Goal: Transaction & Acquisition: Purchase product/service

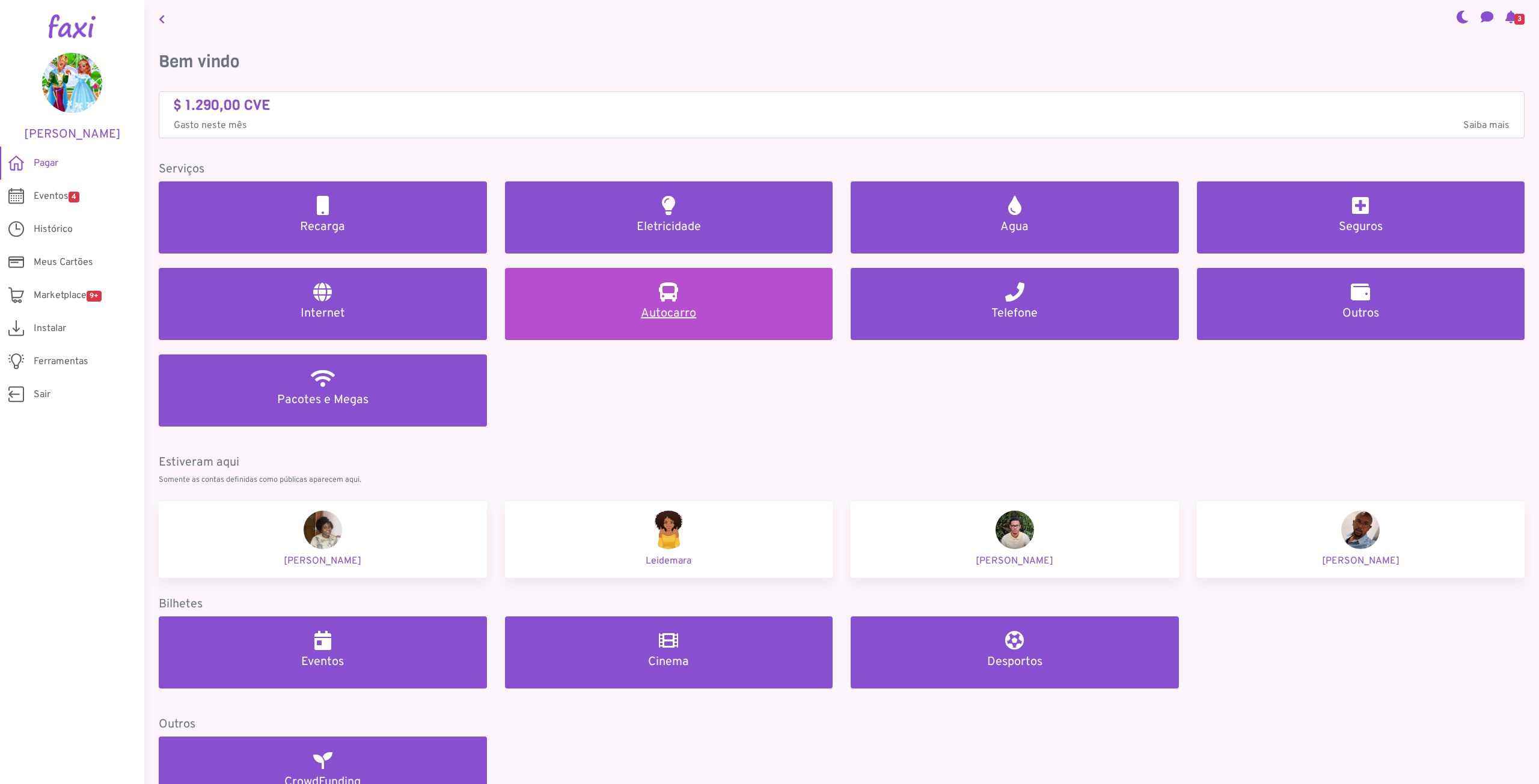
click at [659, 296] on h2 at bounding box center [668, 292] width 19 height 19
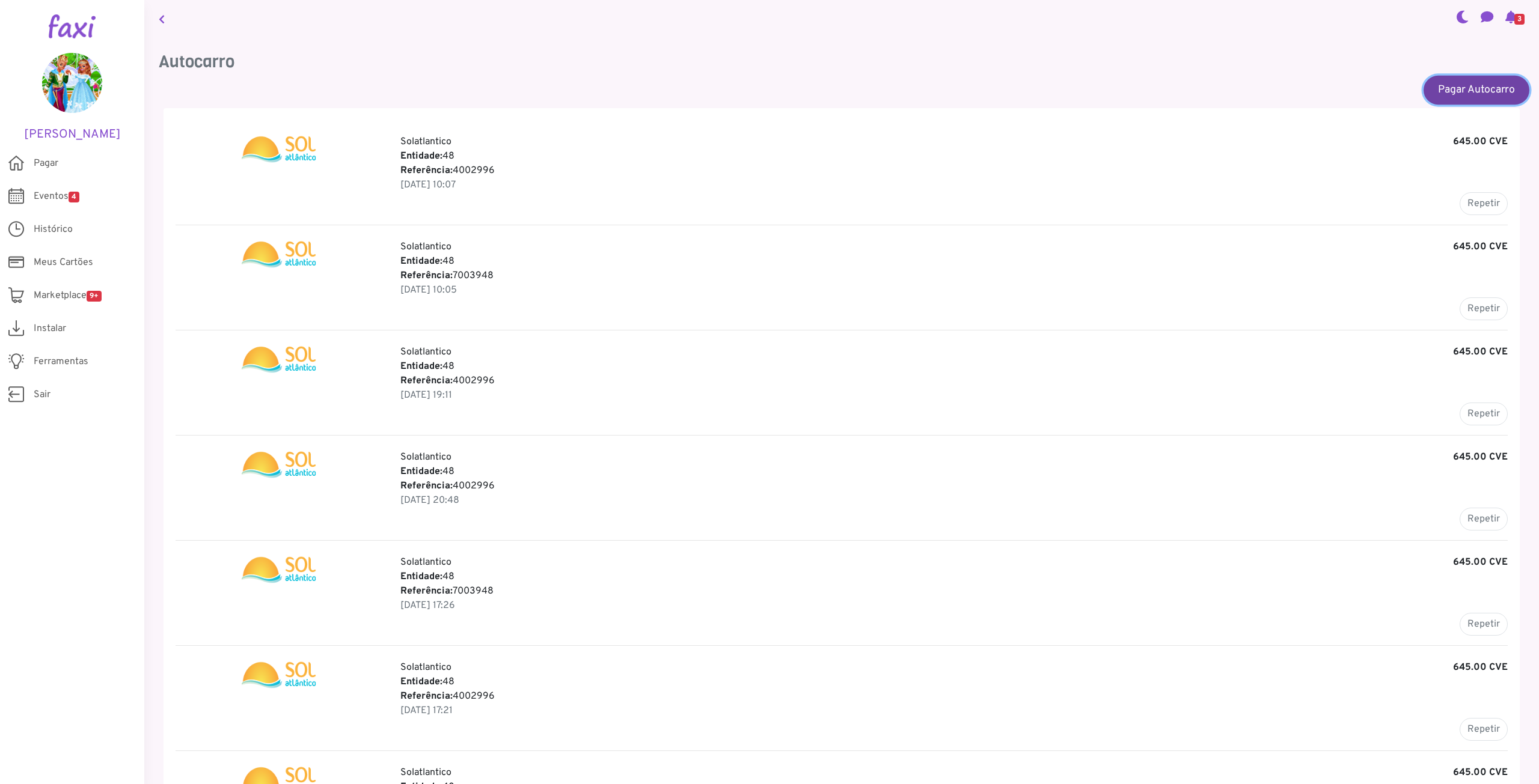
click at [1468, 88] on link "Pagar Autocarro" at bounding box center [1476, 90] width 106 height 29
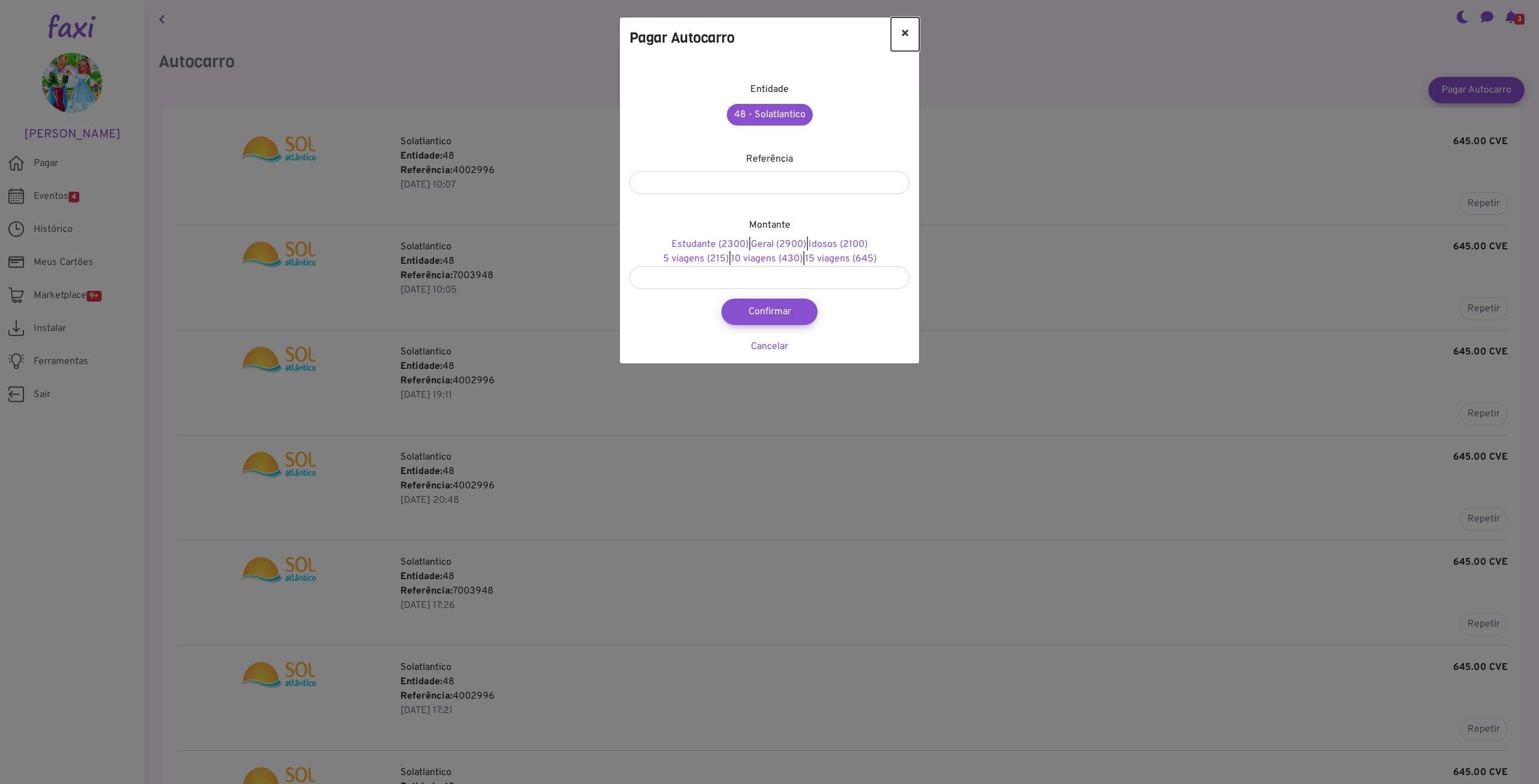
click at [908, 33] on button "×" at bounding box center [905, 34] width 28 height 34
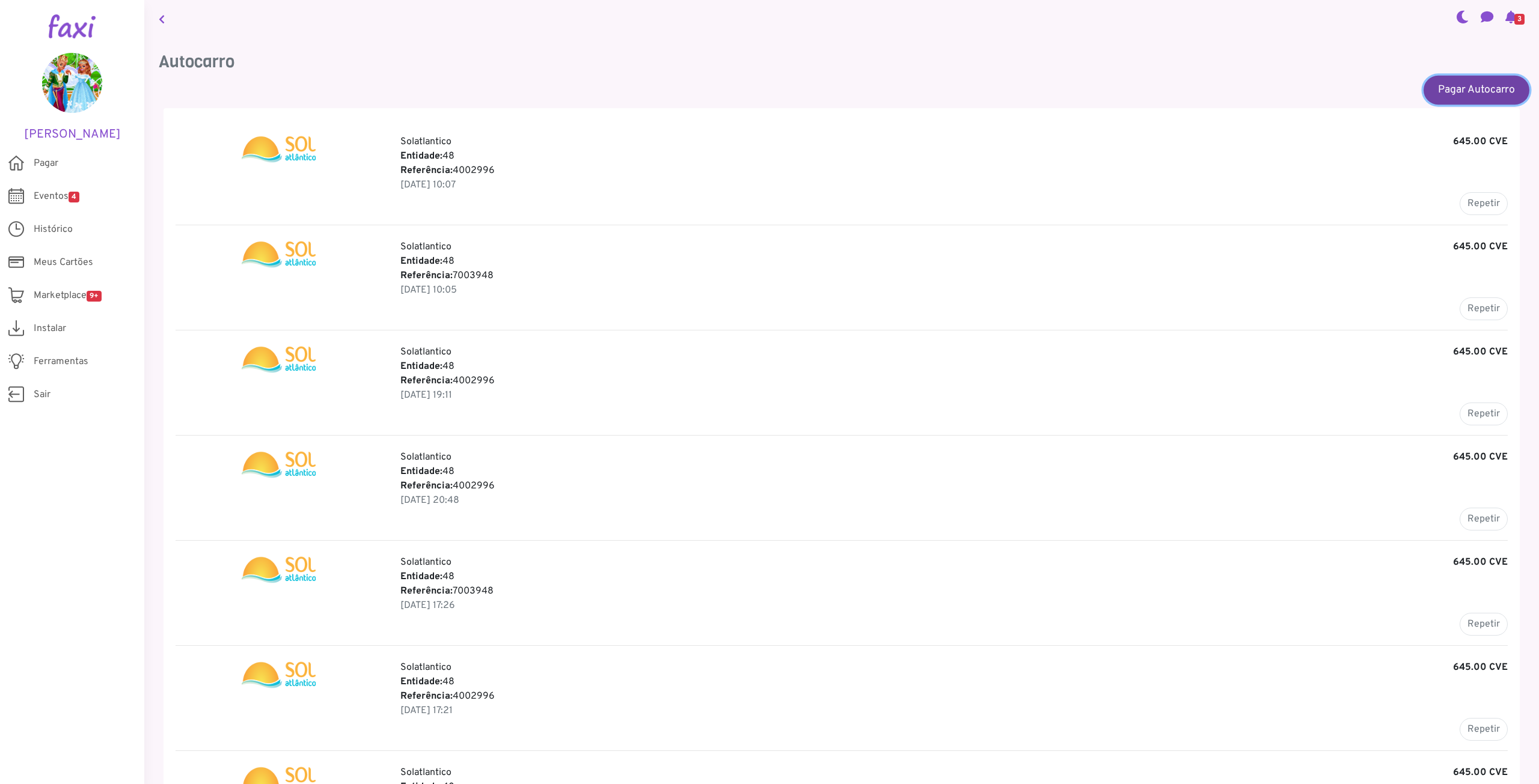
click at [1462, 86] on link "Pagar Autocarro" at bounding box center [1476, 90] width 106 height 29
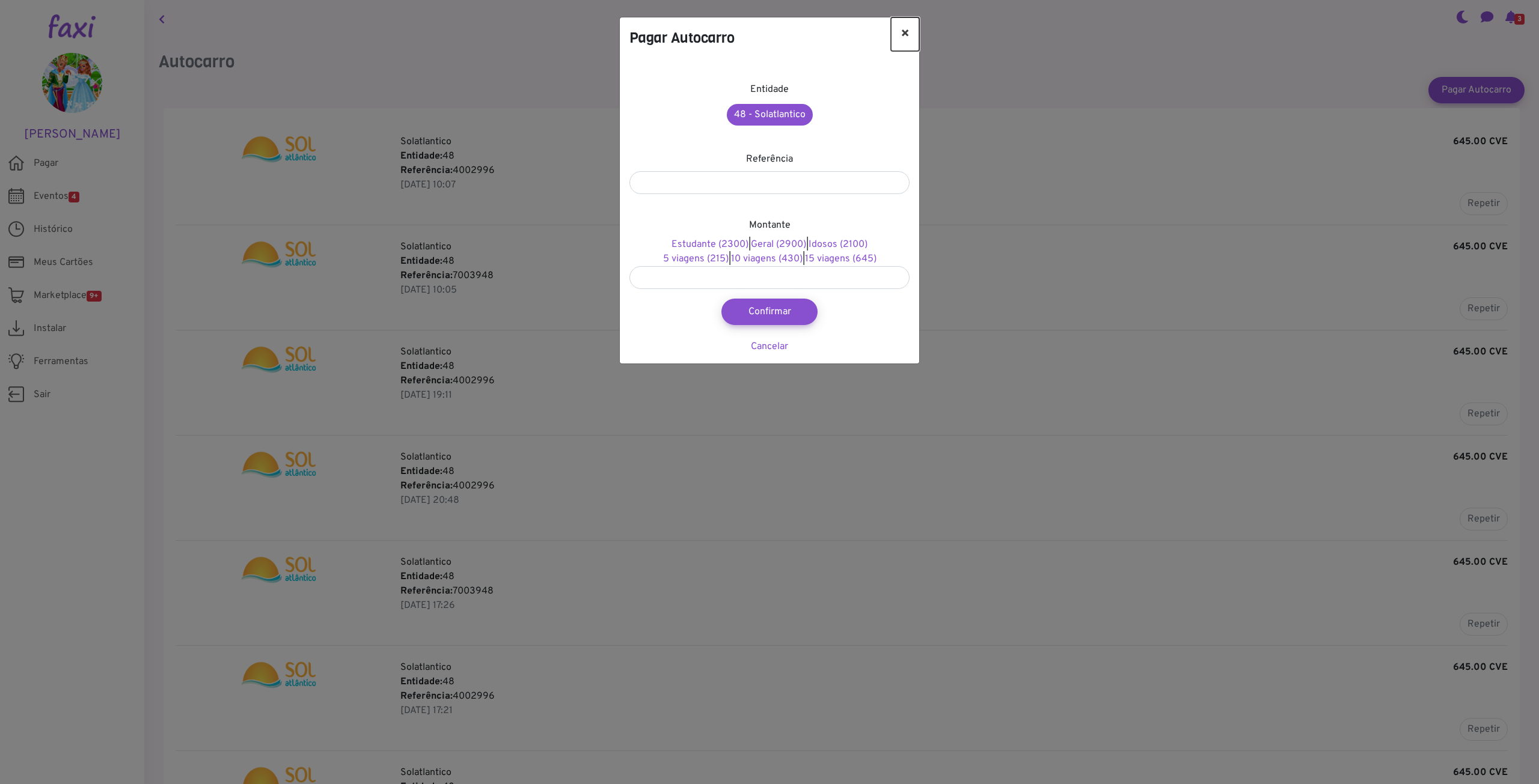
click at [904, 33] on button "×" at bounding box center [905, 34] width 28 height 34
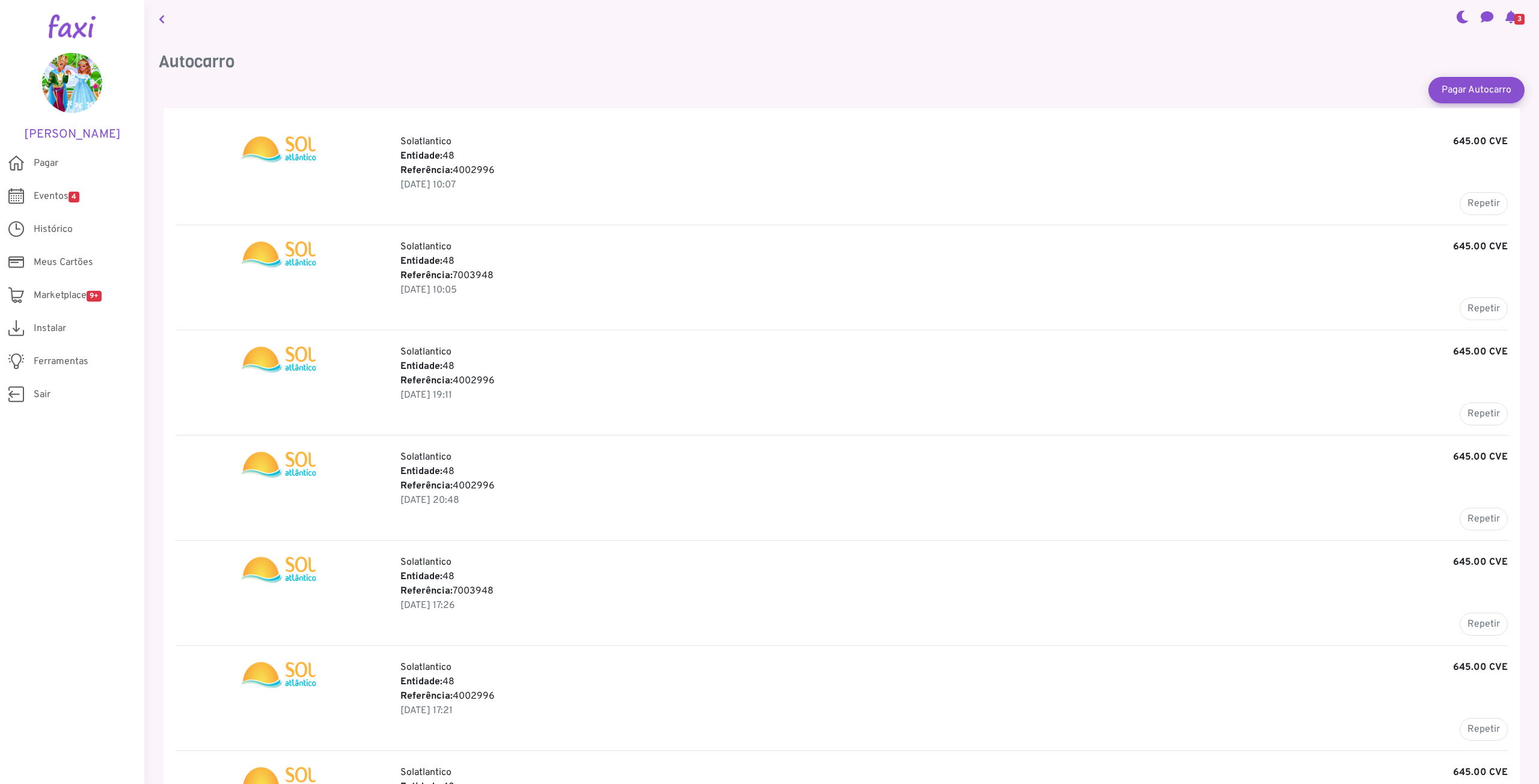
drag, startPoint x: 505, startPoint y: 171, endPoint x: 455, endPoint y: 171, distance: 50.0
click at [455, 171] on p "Referência: 4002996" at bounding box center [954, 170] width 1107 height 15
copy p "4002996"
drag, startPoint x: 493, startPoint y: 275, endPoint x: 455, endPoint y: 275, distance: 38.0
click at [455, 275] on p "Referência: 7003948" at bounding box center [954, 276] width 1107 height 15
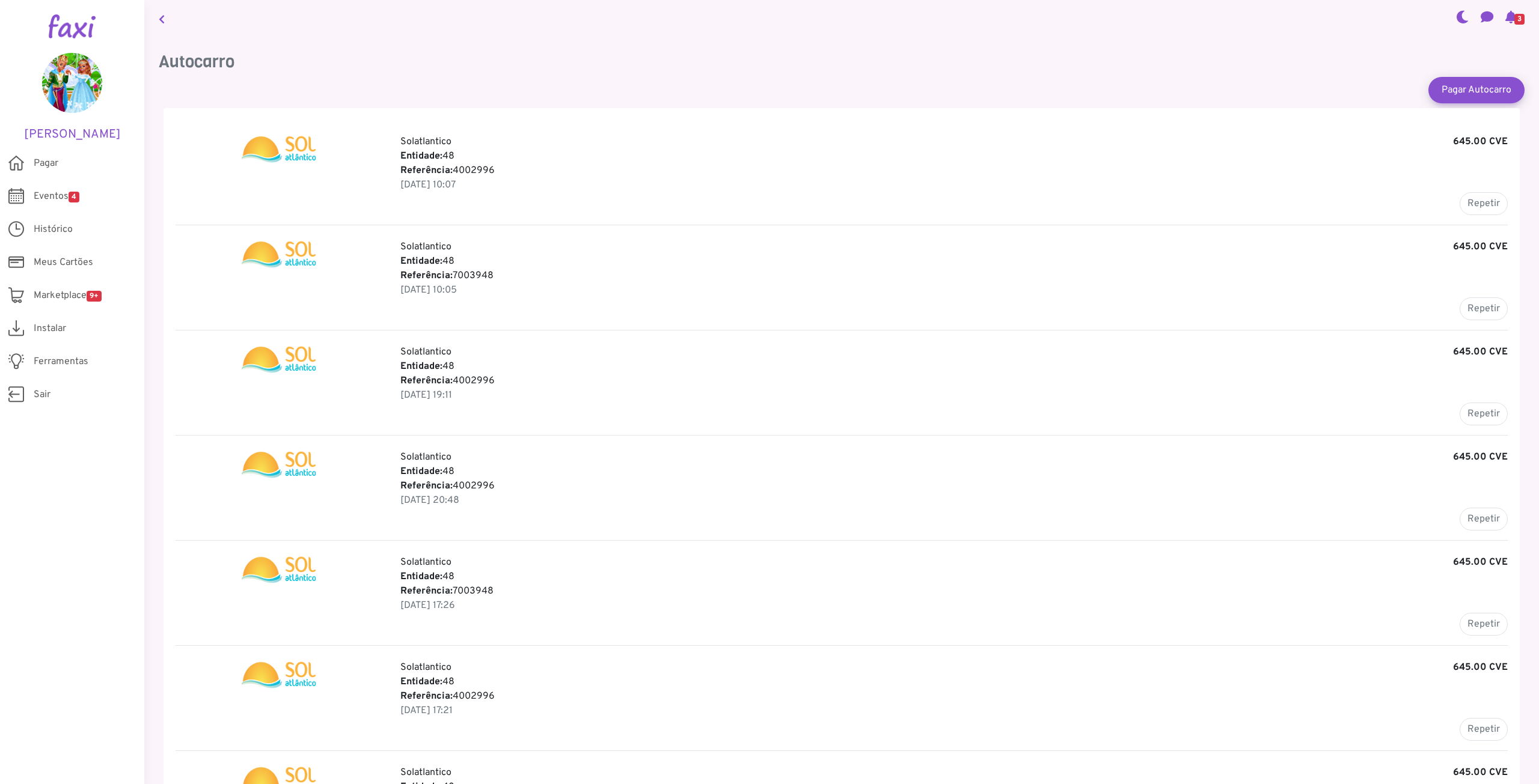
copy p "7003948"
click at [1438, 89] on link "Pagar Autocarro" at bounding box center [1476, 90] width 106 height 29
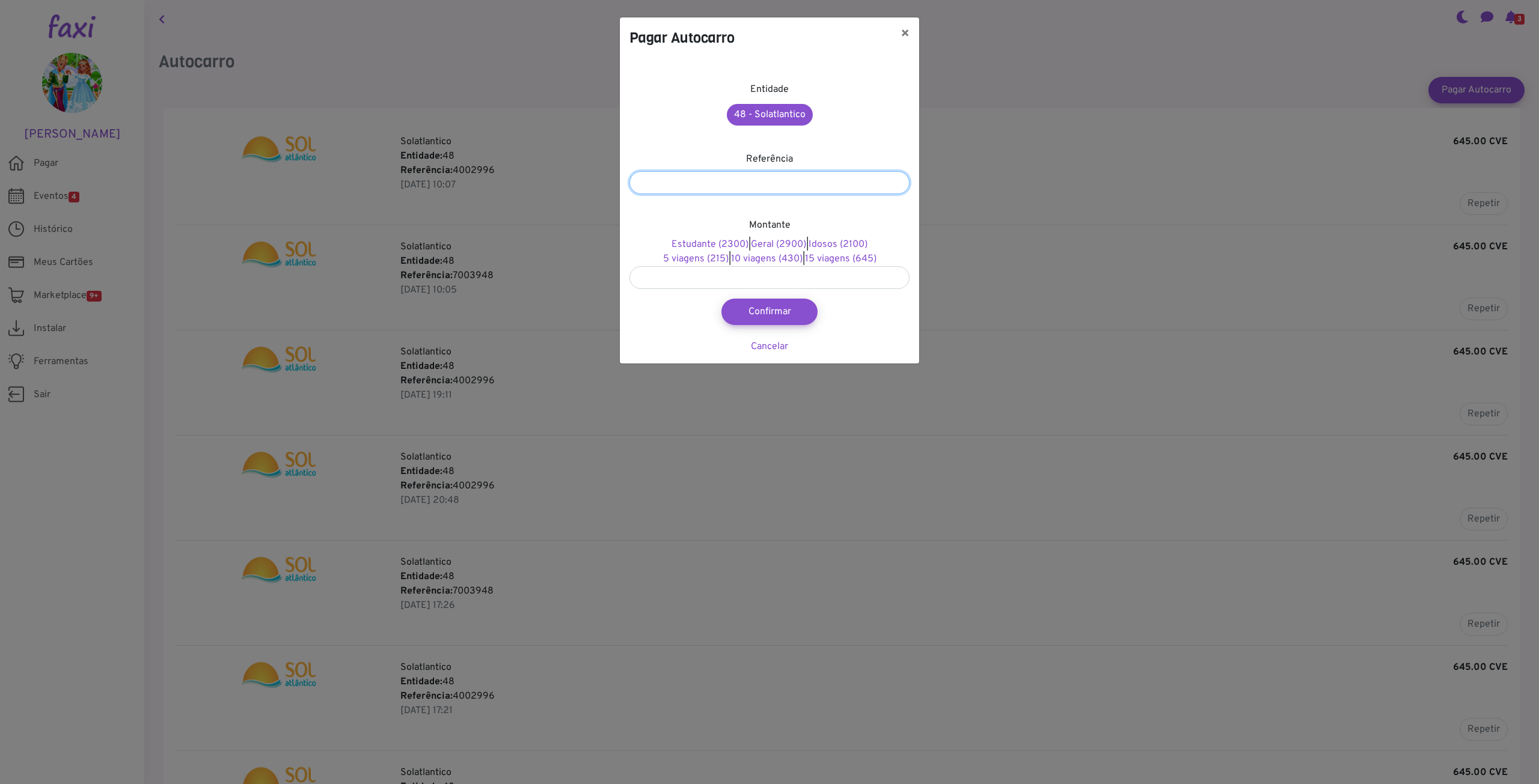
click at [714, 183] on input "number" at bounding box center [769, 182] width 280 height 23
paste input "*******"
type input "*******"
click at [782, 258] on link "10 viagens (430)" at bounding box center [767, 259] width 71 height 12
type input "***"
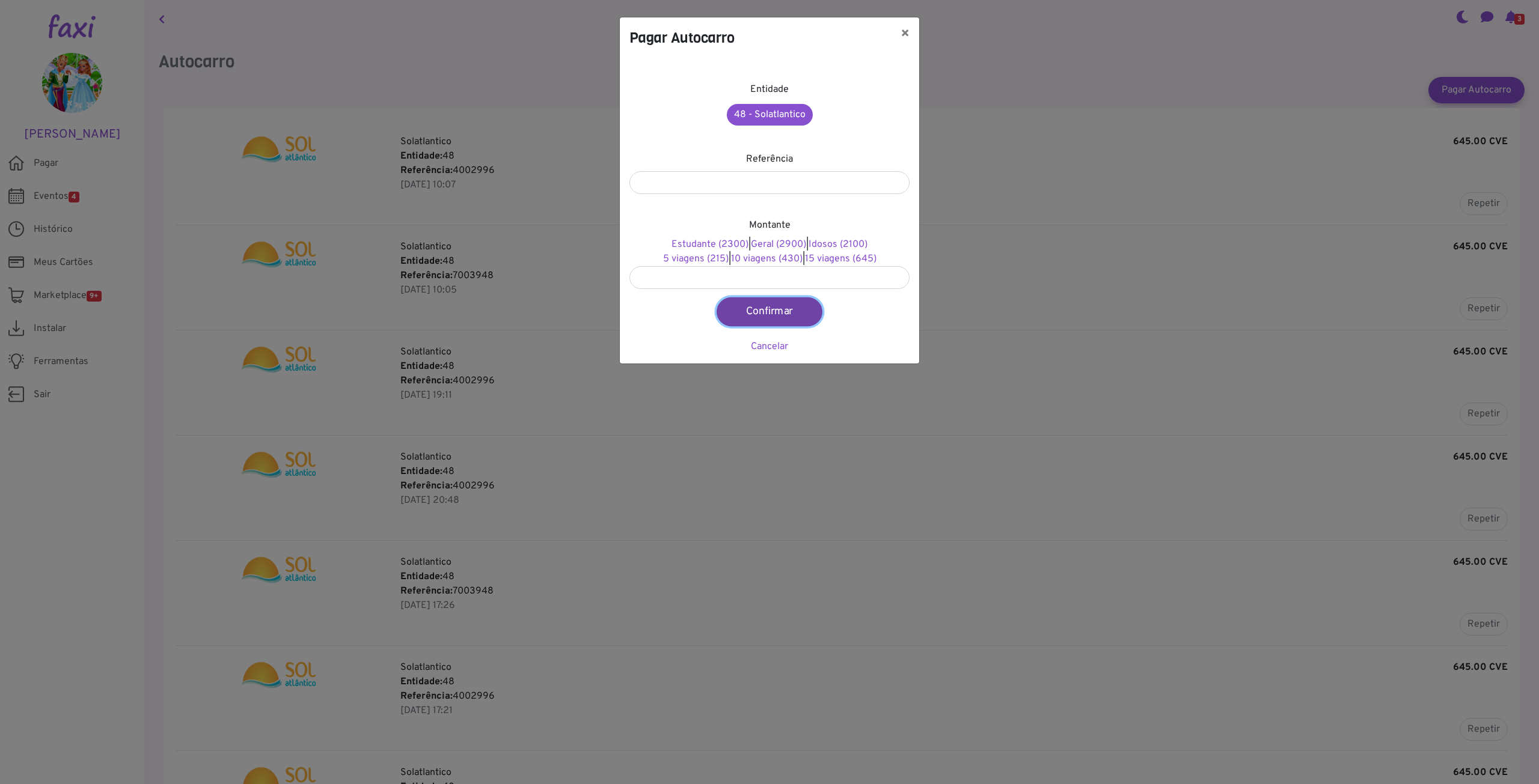
click at [790, 314] on button "Confirmar" at bounding box center [769, 312] width 106 height 29
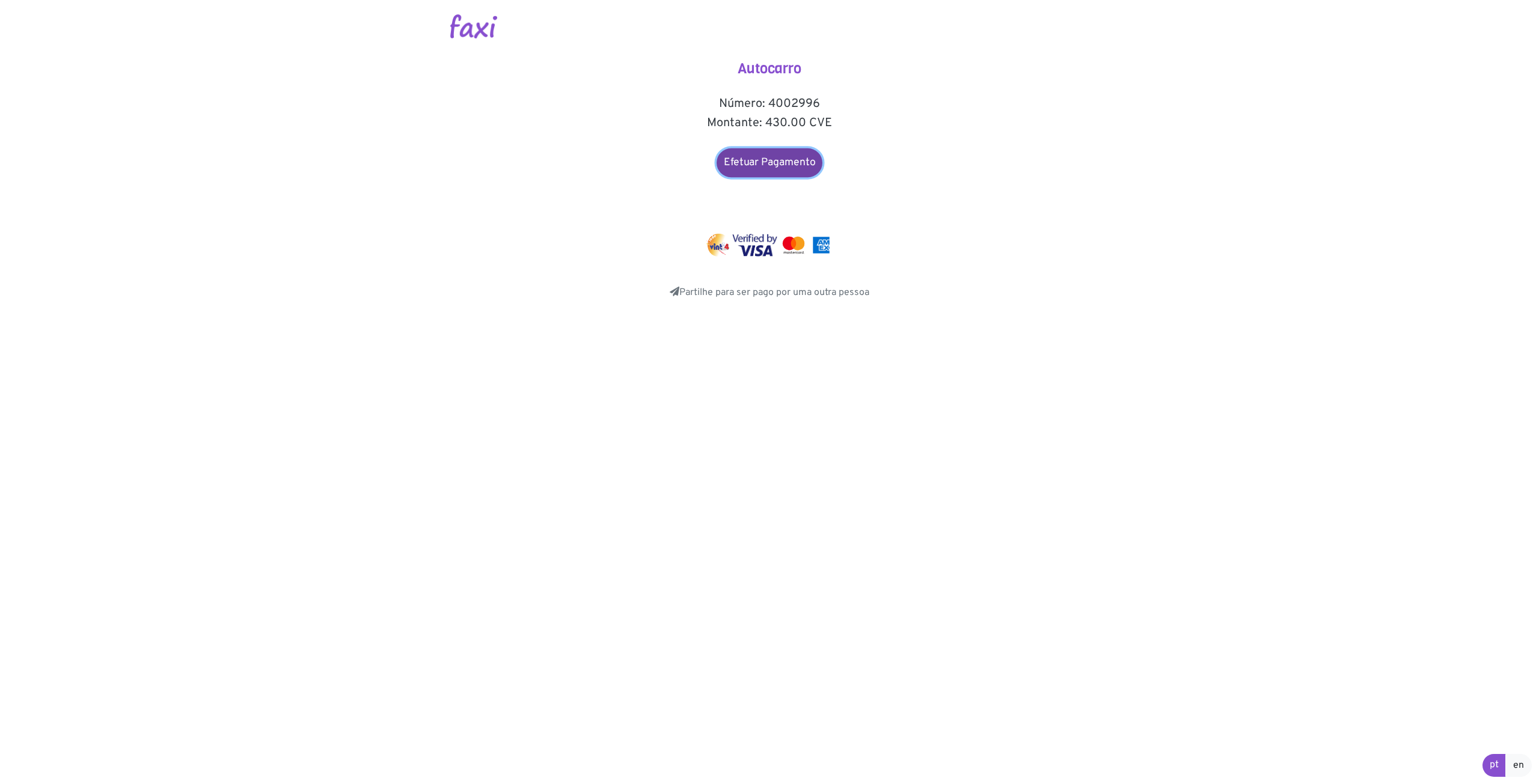
click at [786, 160] on link "Efetuar Pagamento" at bounding box center [769, 163] width 106 height 29
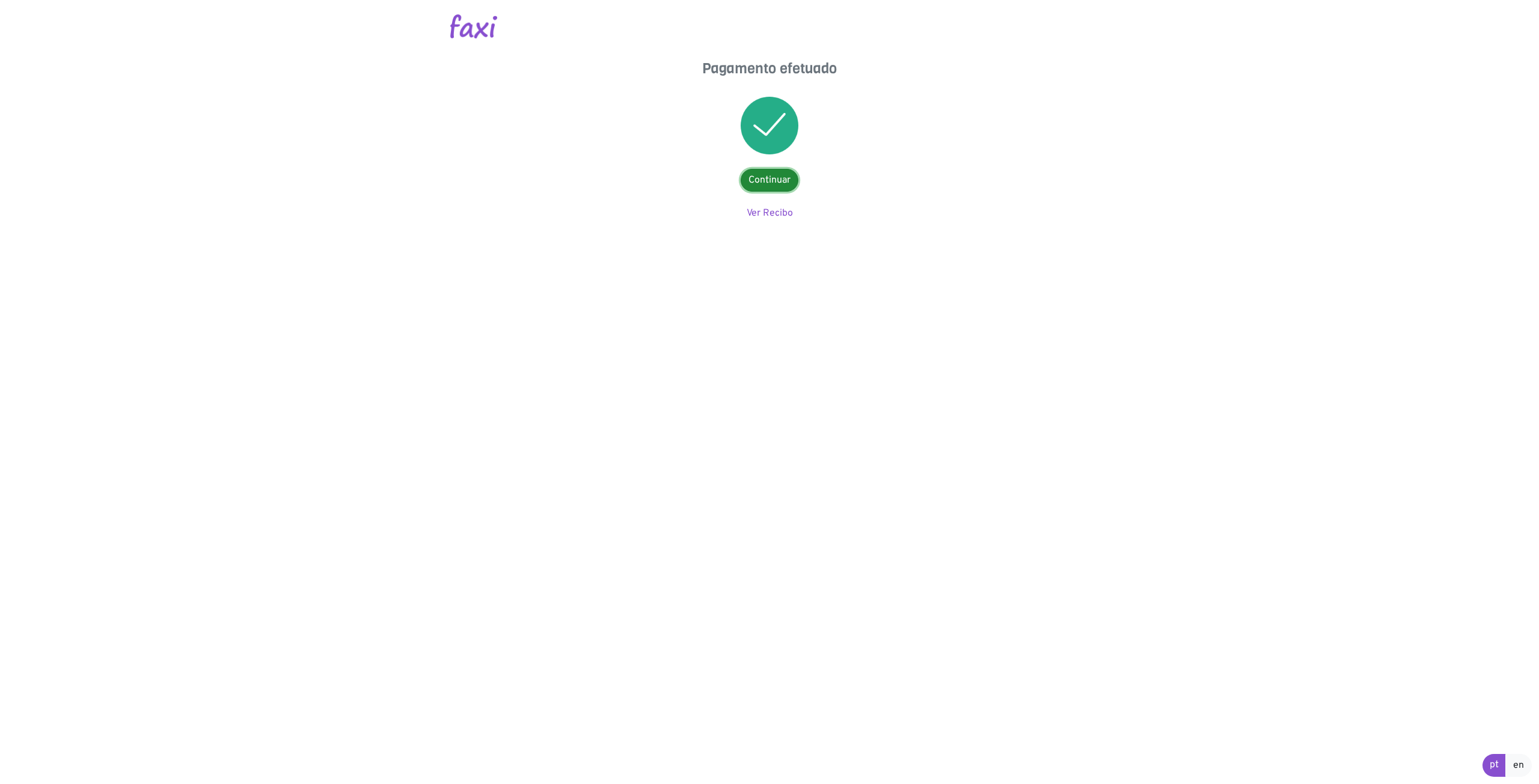
click at [764, 177] on link "Continuar" at bounding box center [769, 180] width 57 height 23
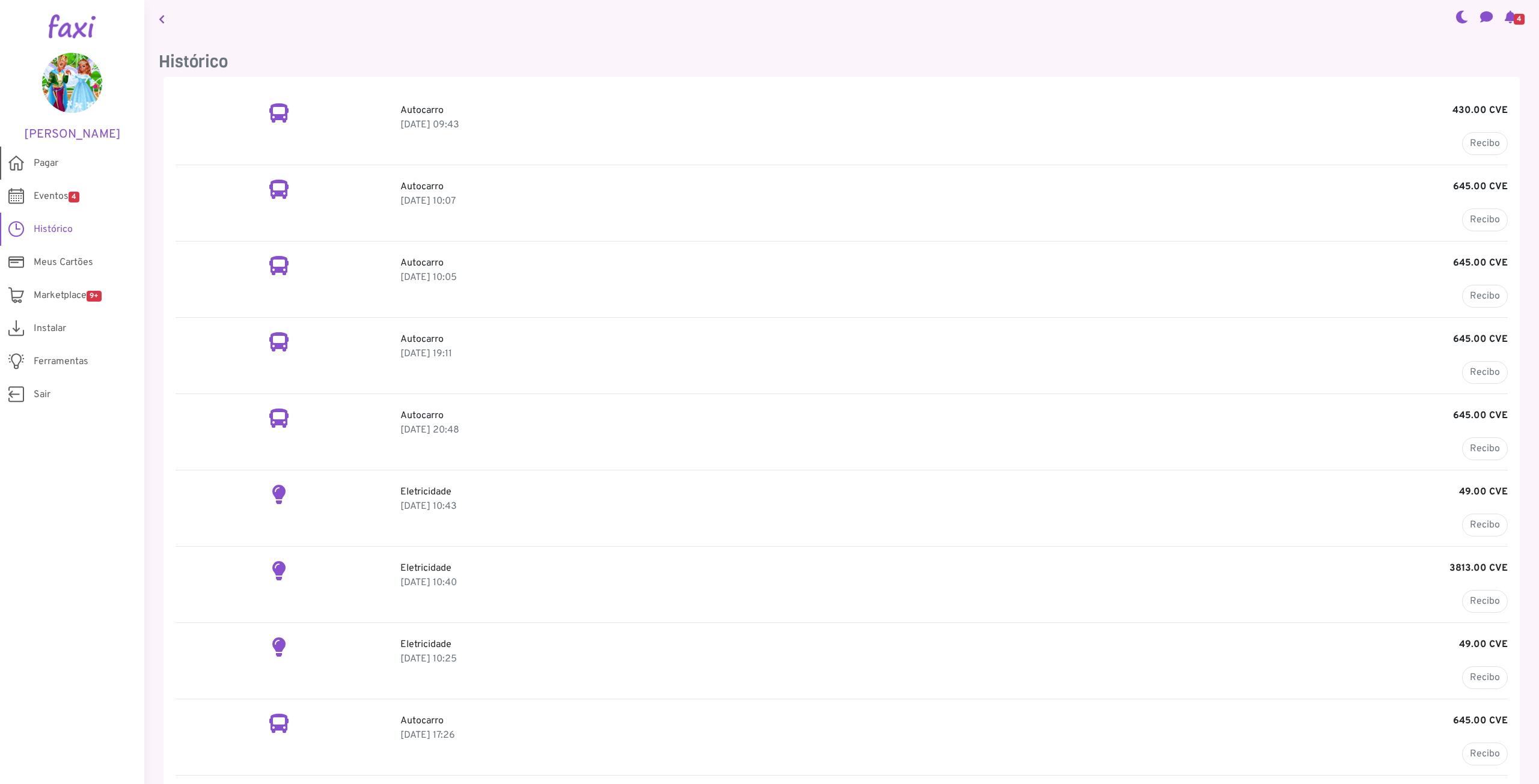
click at [50, 164] on span "Pagar" at bounding box center [46, 164] width 24 height 15
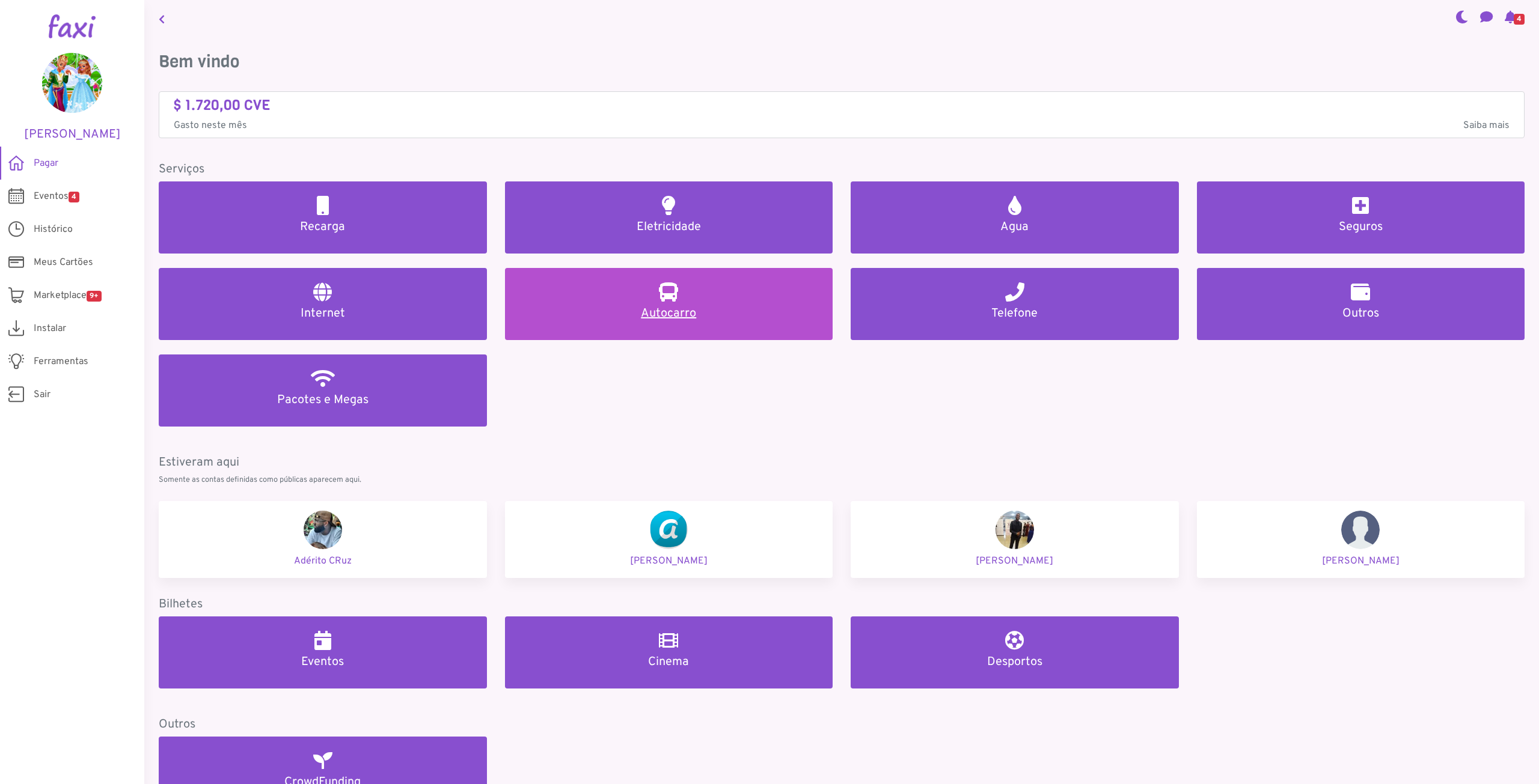
click at [681, 310] on h5 "Autocarro" at bounding box center [669, 314] width 299 height 15
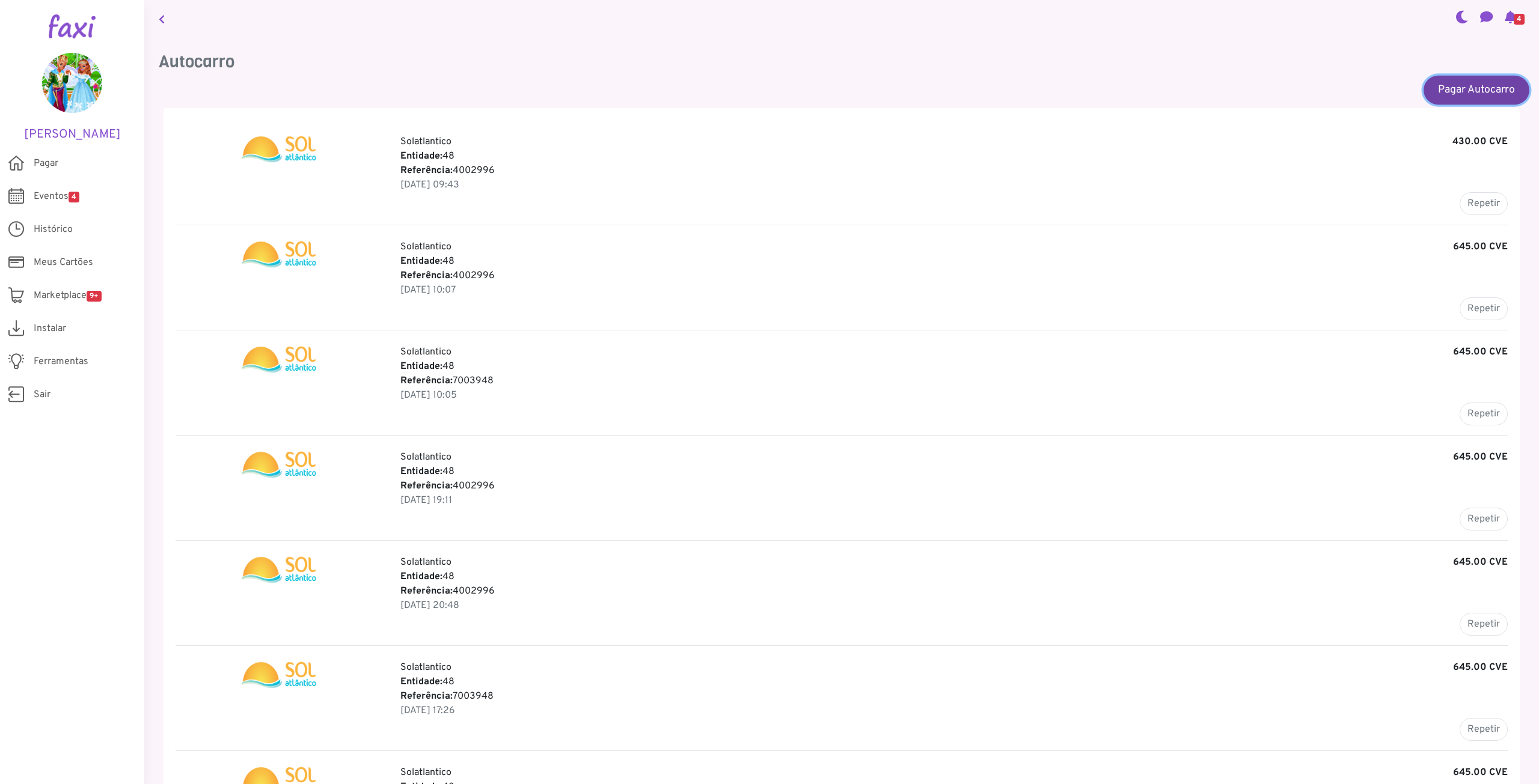
click at [1474, 90] on link "Pagar Autocarro" at bounding box center [1476, 90] width 106 height 29
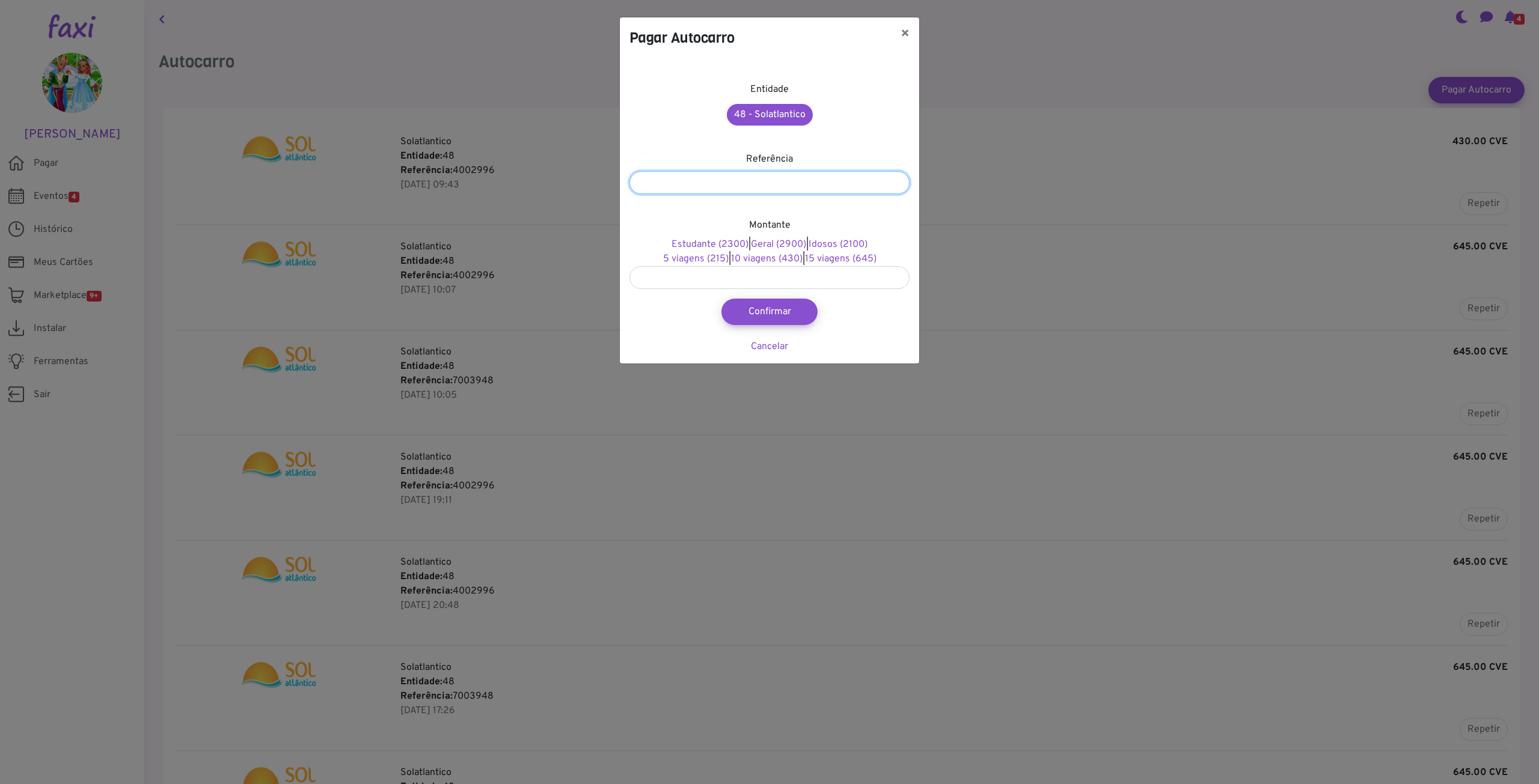
click at [782, 184] on input "number" at bounding box center [769, 182] width 280 height 23
paste input "*******"
type input "*******"
click at [771, 259] on link "10 viagens (430)" at bounding box center [767, 259] width 71 height 12
type input "***"
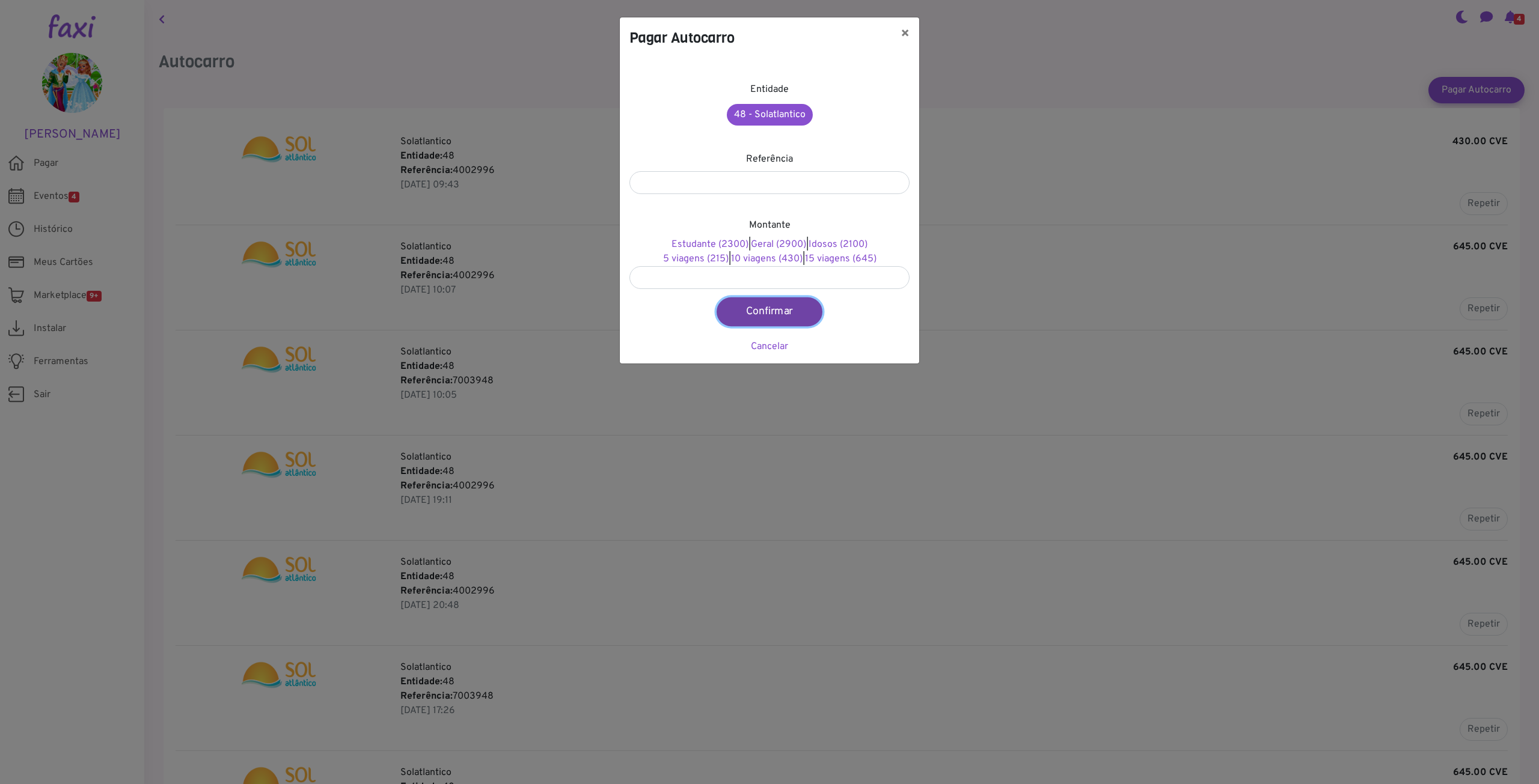
click at [782, 308] on button "Confirmar" at bounding box center [769, 312] width 106 height 29
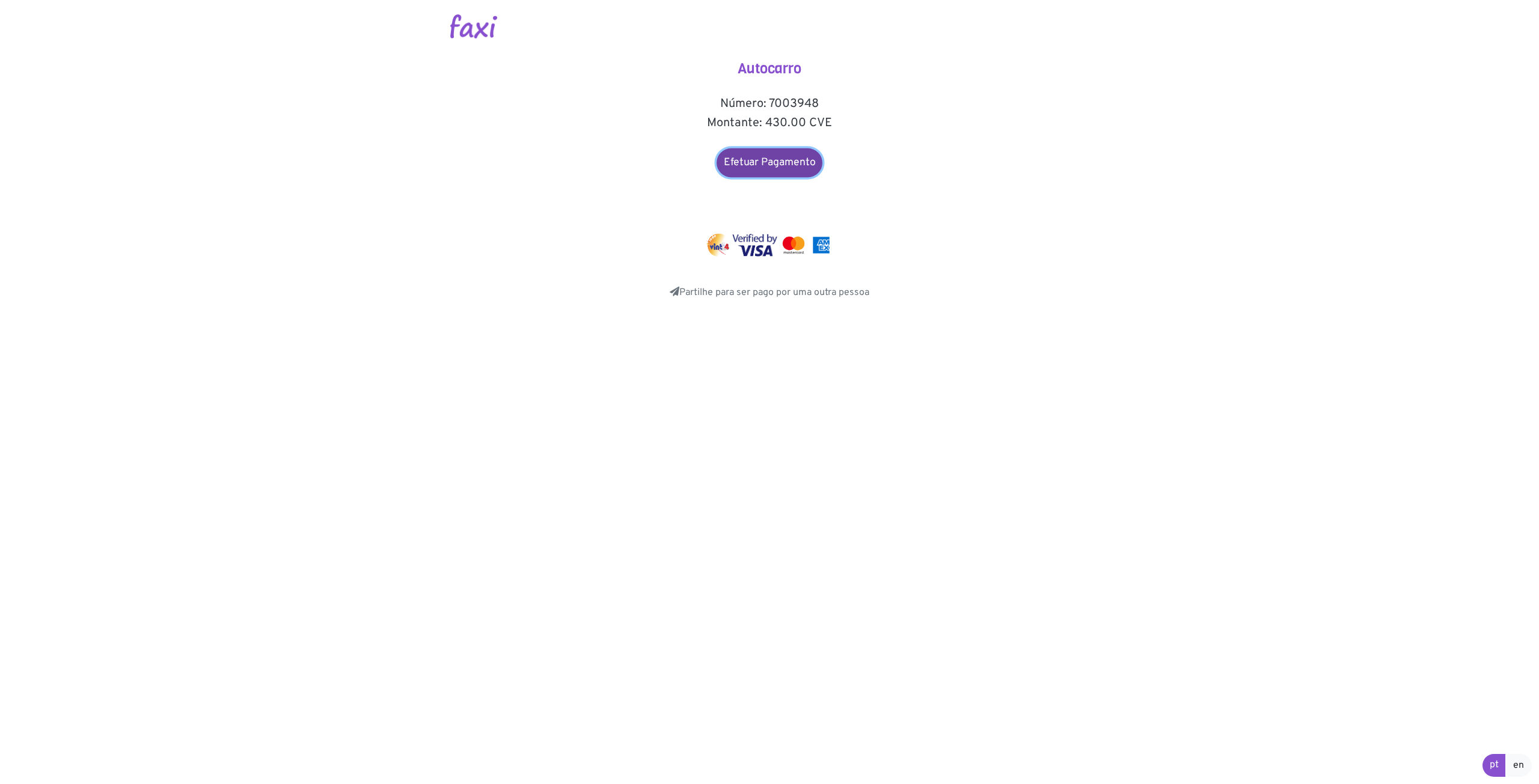
click at [771, 163] on link "Efetuar Pagamento" at bounding box center [769, 163] width 106 height 29
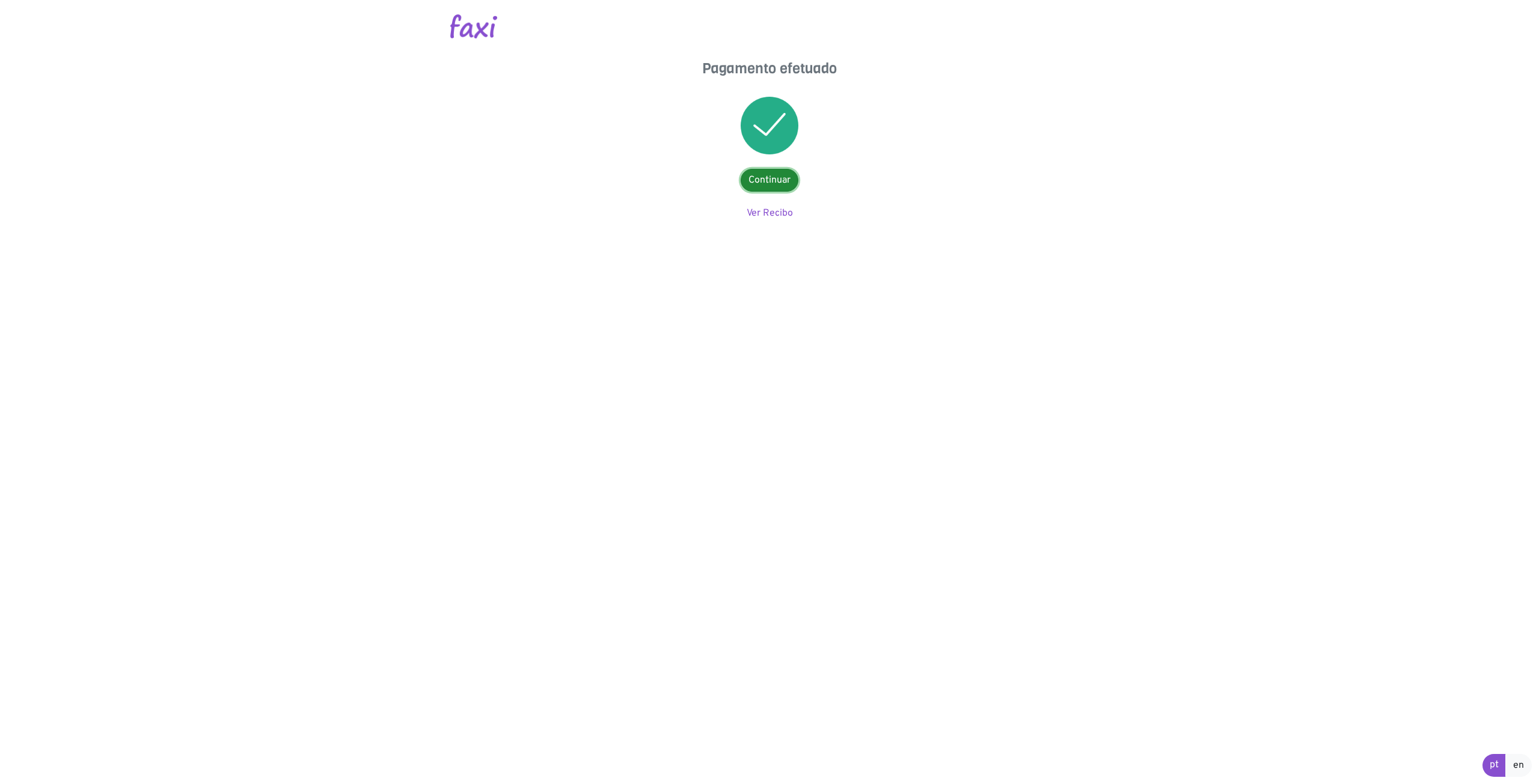
click at [779, 176] on link "Continuar" at bounding box center [769, 180] width 57 height 23
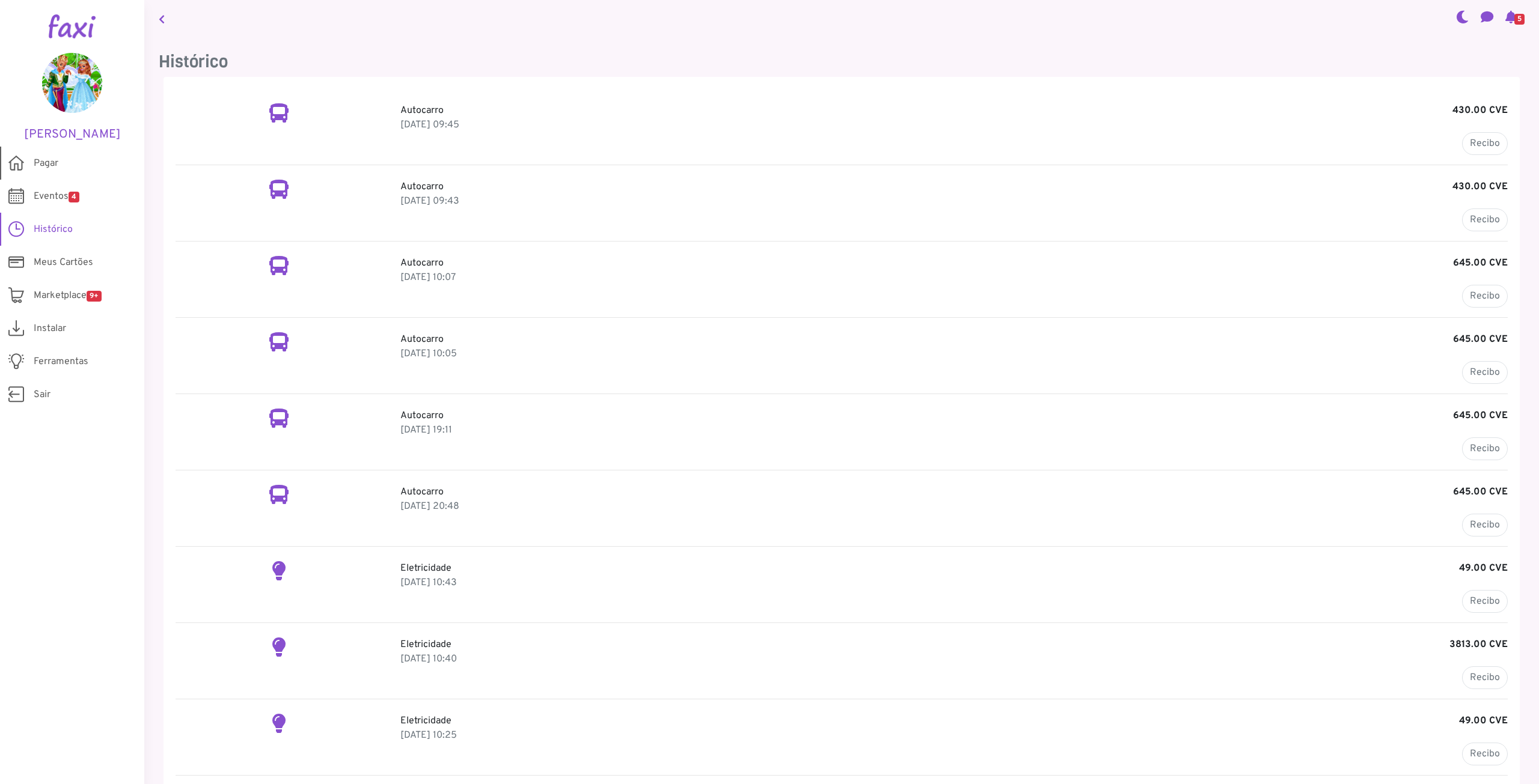
click at [42, 159] on span "Pagar" at bounding box center [46, 164] width 24 height 15
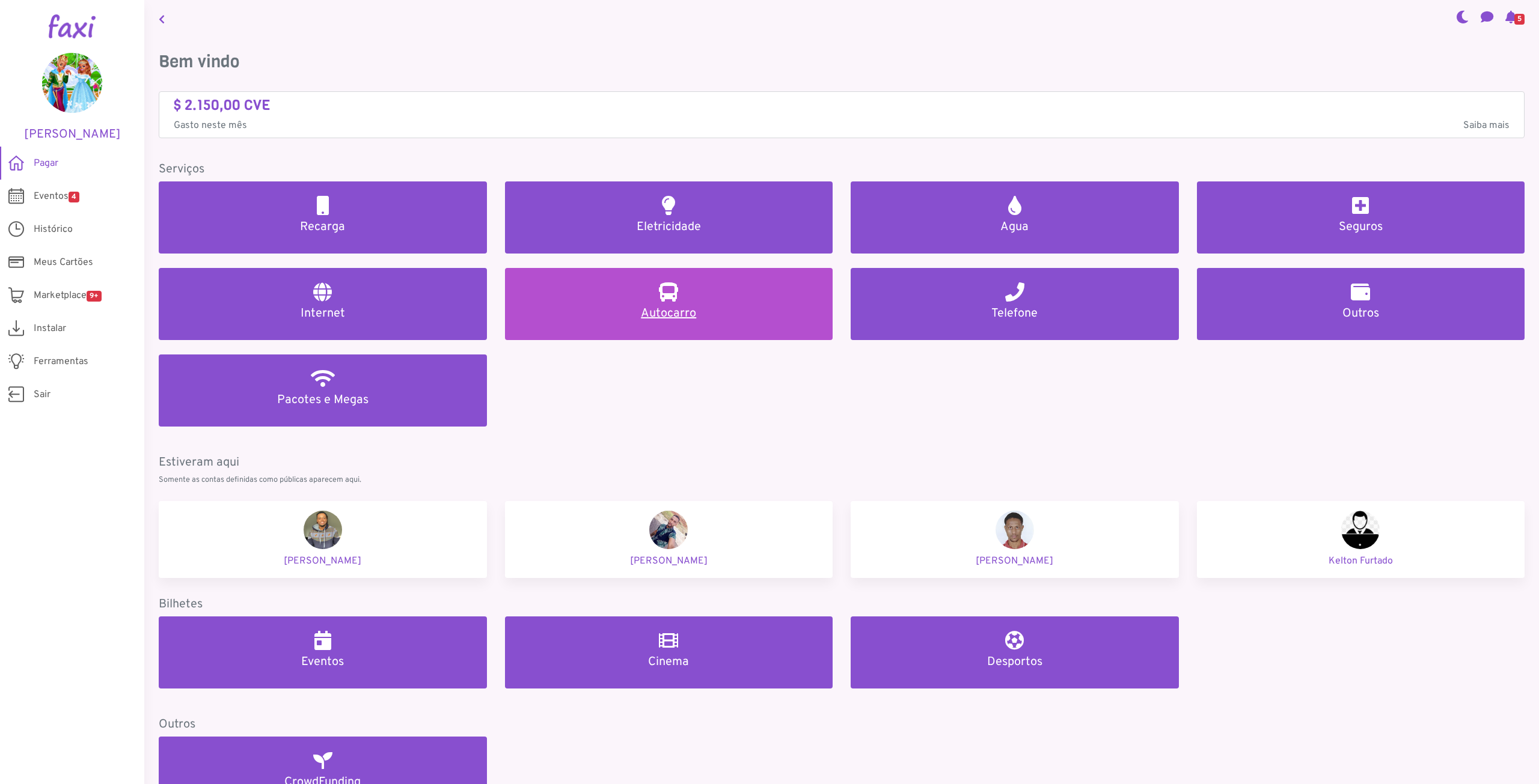
click at [667, 310] on h5 "Autocarro" at bounding box center [669, 314] width 299 height 15
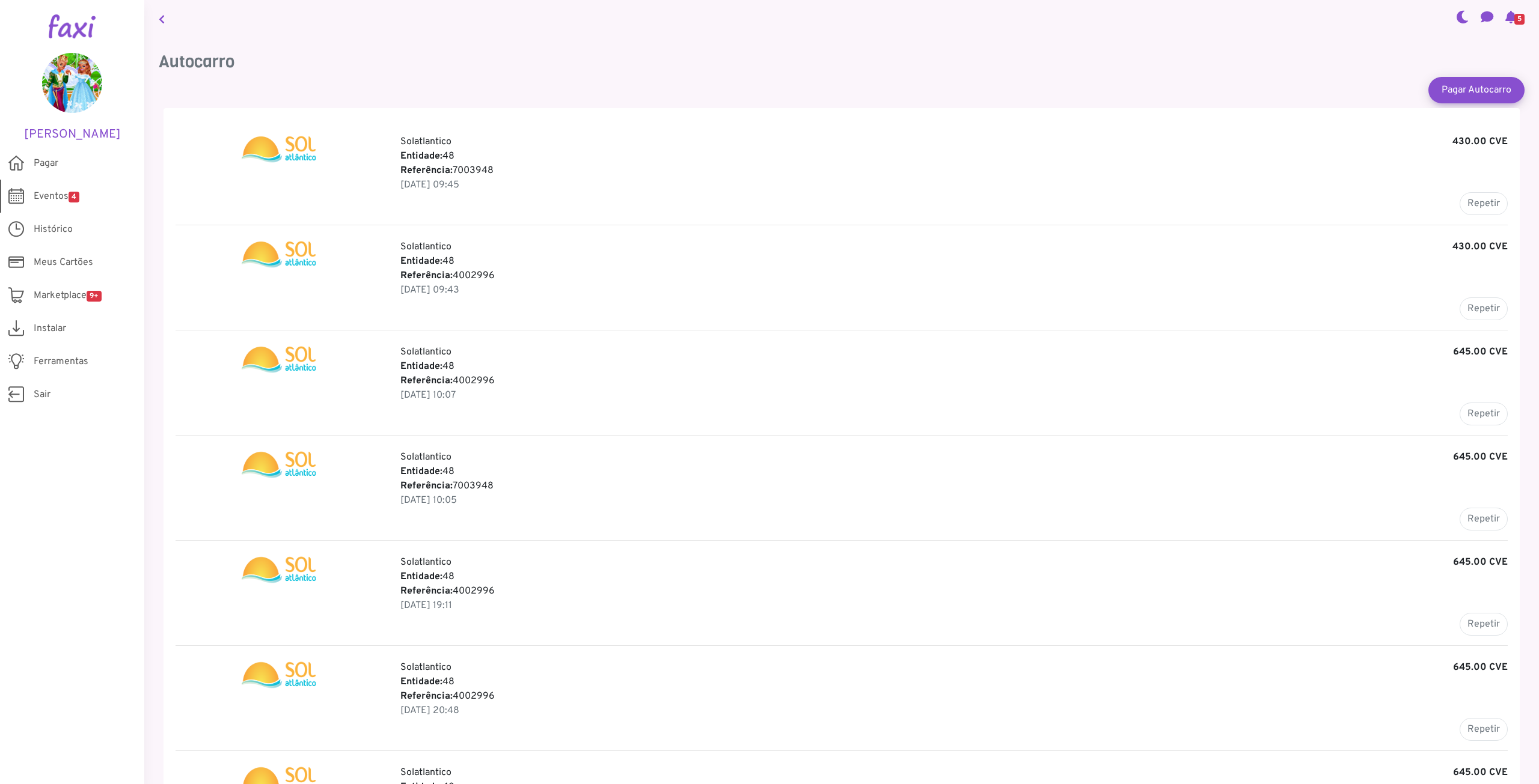
click at [45, 188] on link "Eventos 4" at bounding box center [72, 196] width 144 height 33
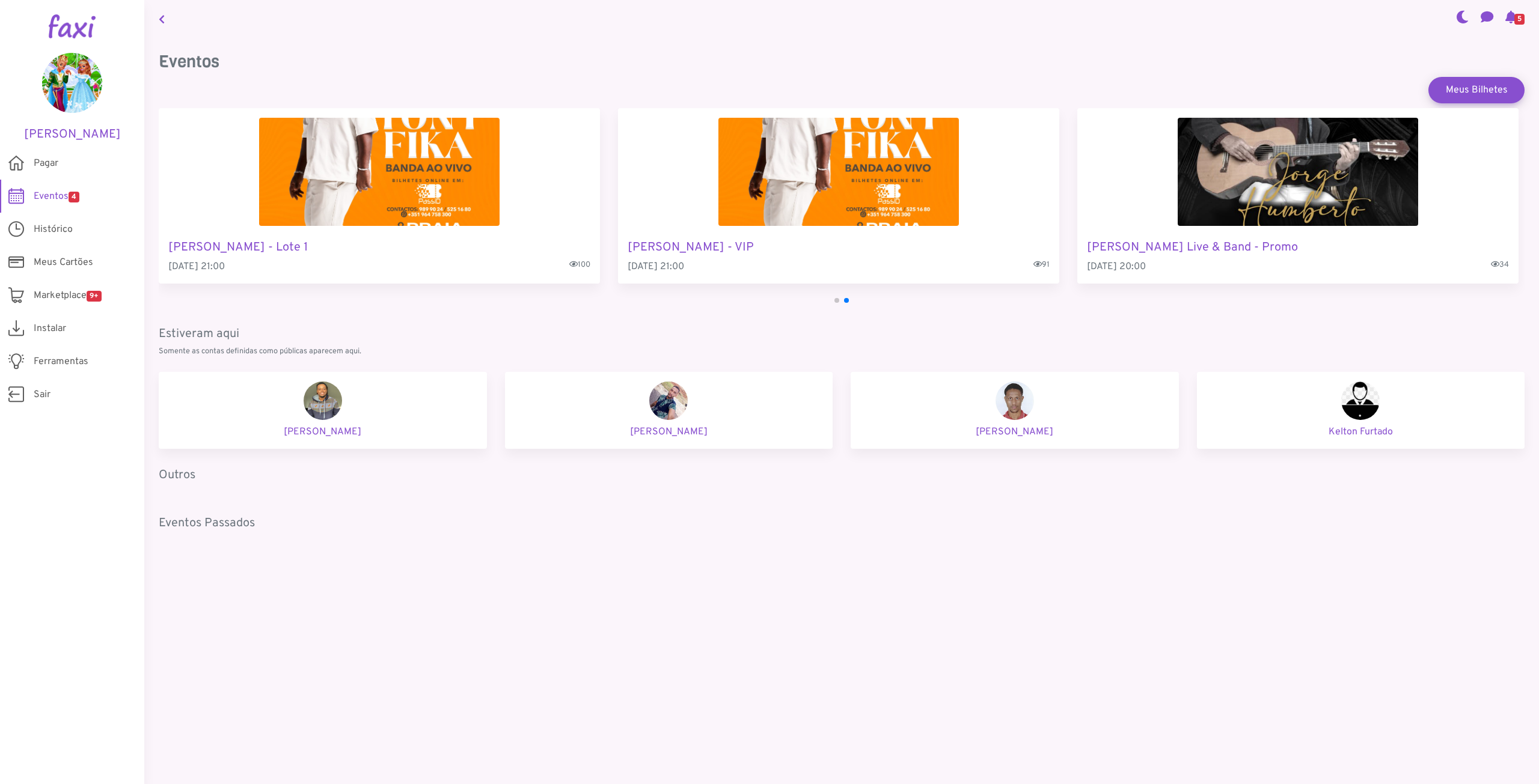
click at [413, 176] on img "2 / 4" at bounding box center [379, 172] width 241 height 108
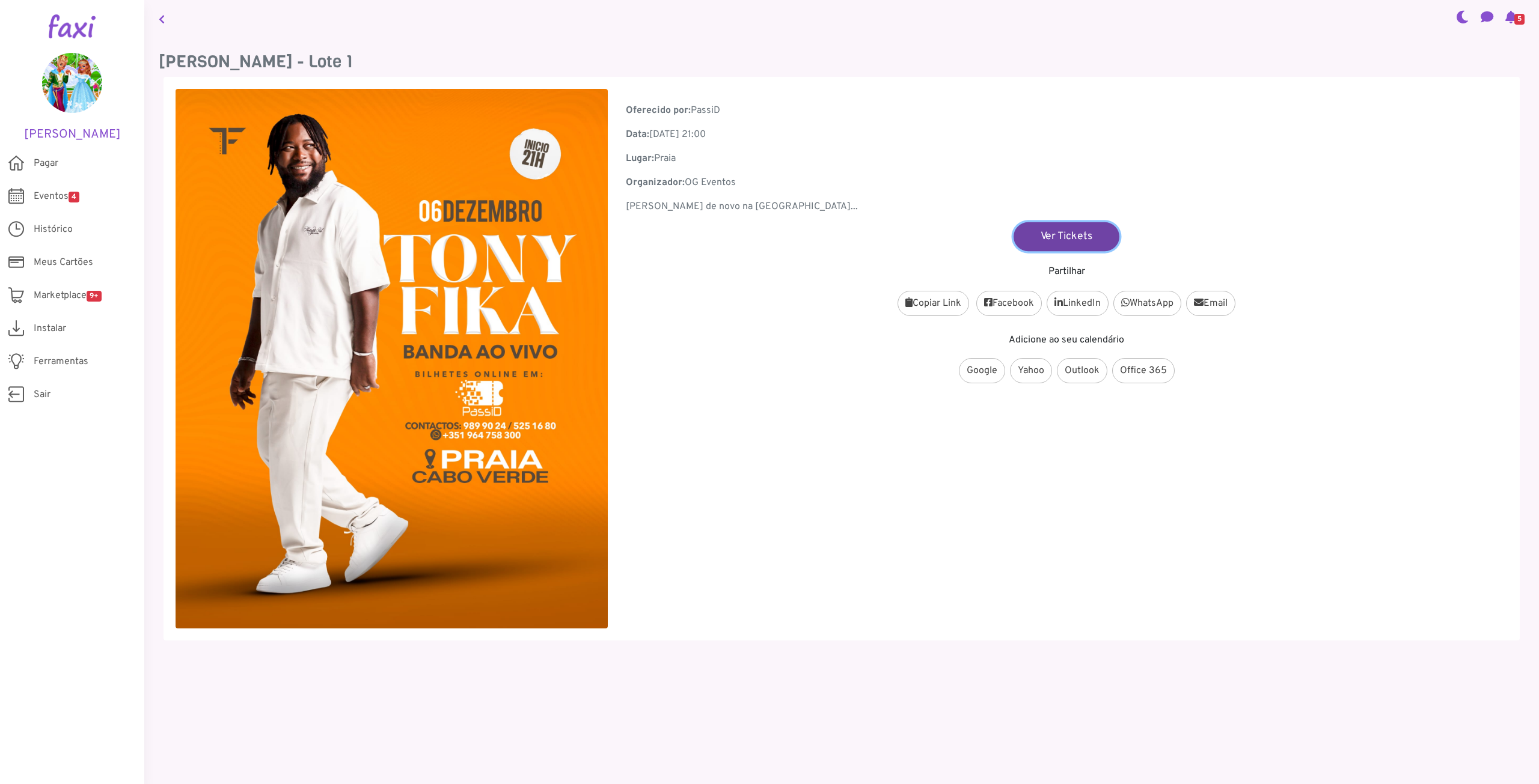
click at [1078, 234] on link "Ver Tickets" at bounding box center [1067, 236] width 106 height 29
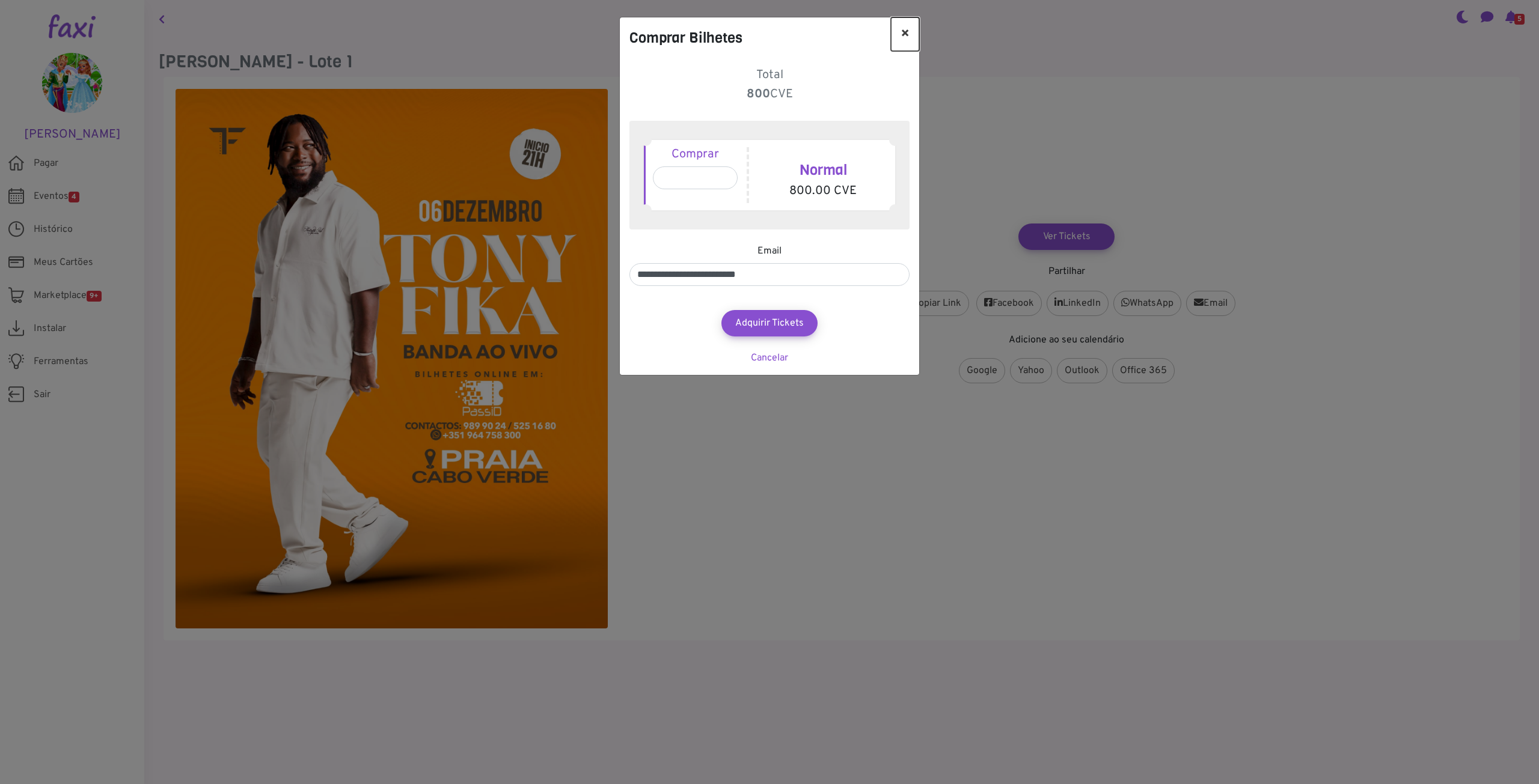
click at [901, 34] on button "×" at bounding box center [905, 34] width 28 height 34
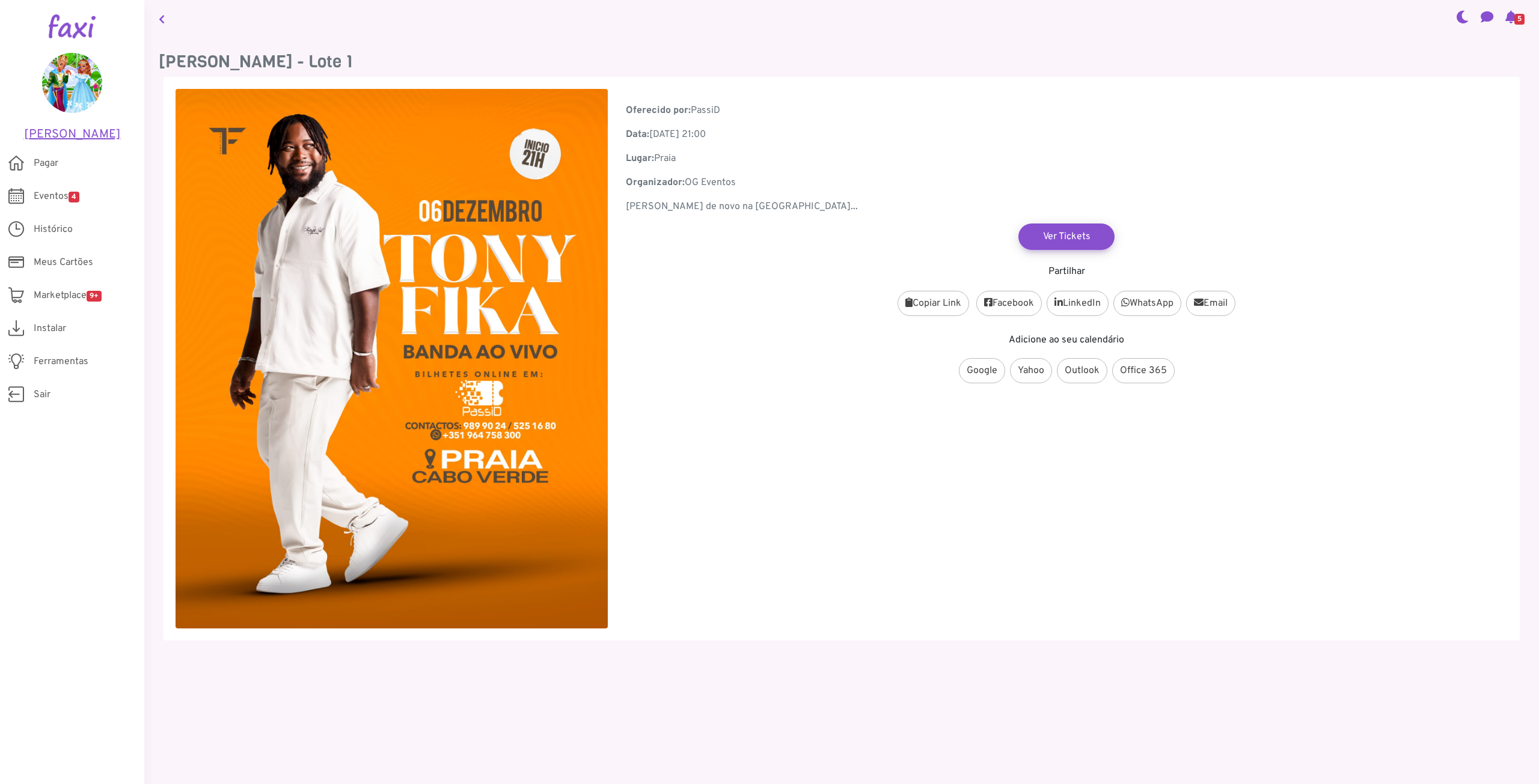
click at [65, 130] on h5 "[PERSON_NAME]" at bounding box center [72, 135] width 108 height 15
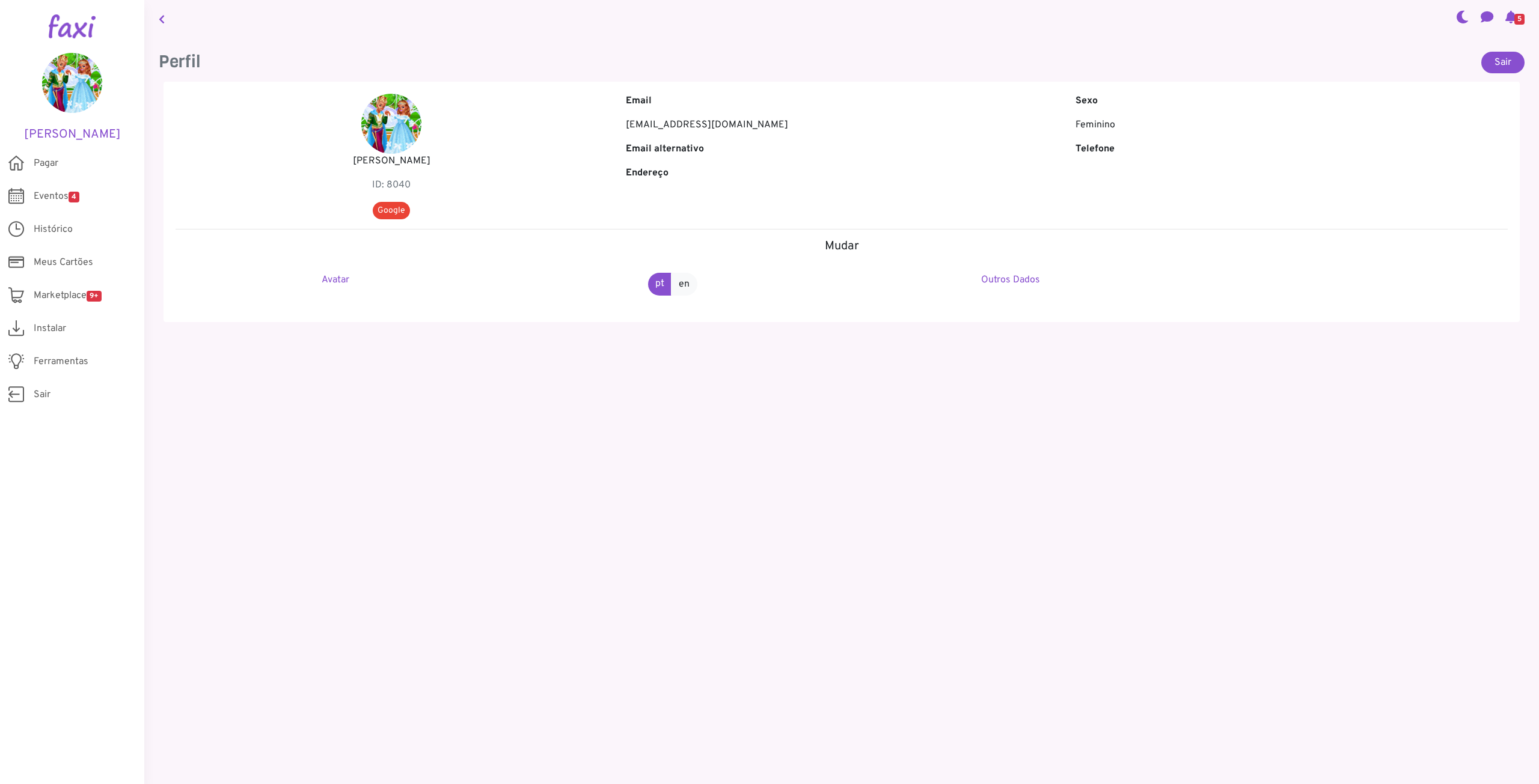
click at [671, 149] on b "Email alternativo" at bounding box center [665, 149] width 78 height 12
click at [396, 182] on p "ID: 8040" at bounding box center [392, 185] width 432 height 15
click at [457, 176] on div "Lucindo Tavares ID: 8040 Google" at bounding box center [391, 157] width 450 height 125
click at [324, 277] on link "Avatar" at bounding box center [336, 280] width 28 height 12
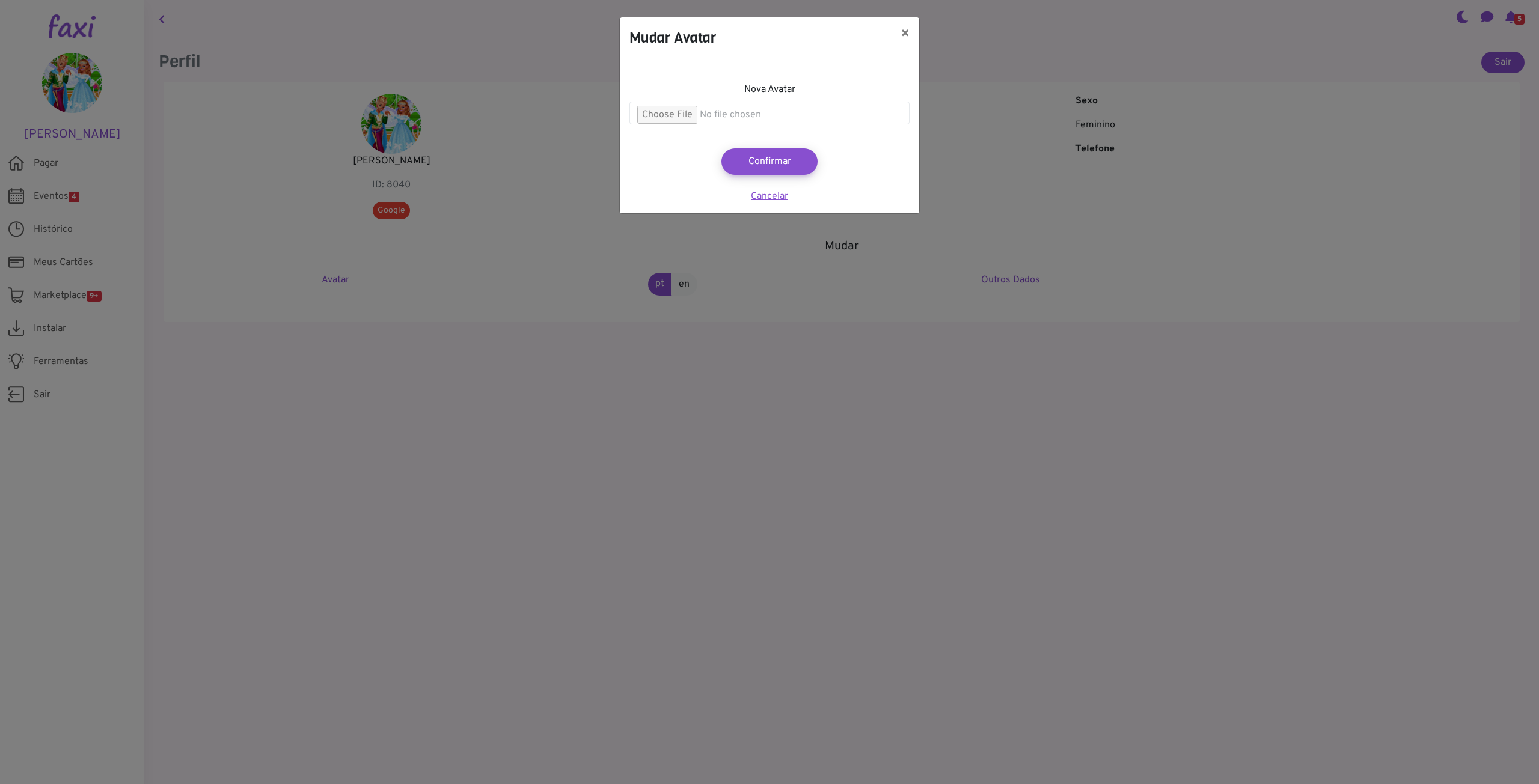
click at [765, 196] on link "Cancelar" at bounding box center [769, 196] width 37 height 12
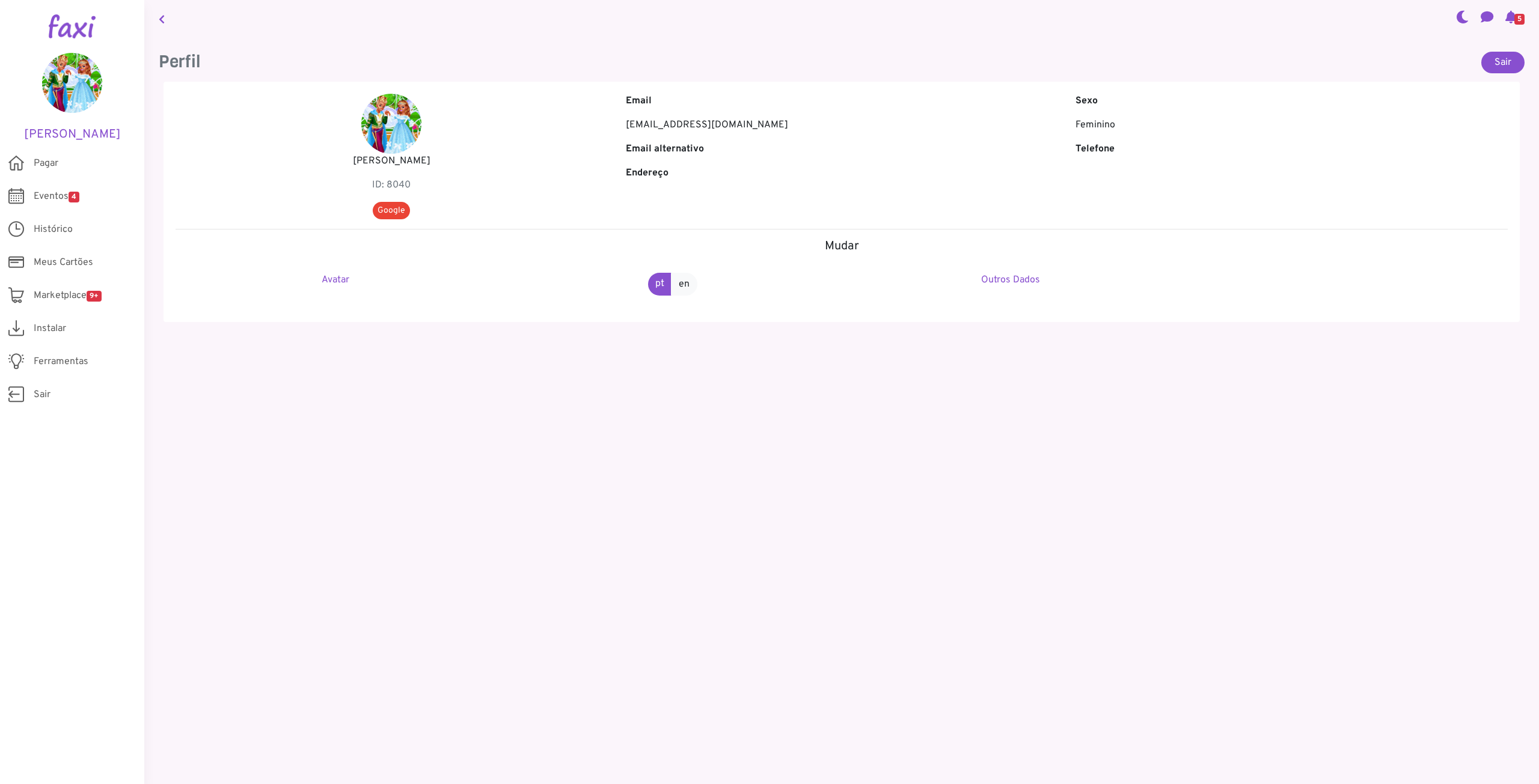
click at [847, 243] on h5 "Mudar" at bounding box center [842, 246] width 1332 height 15
click at [1008, 274] on link "Outros Dados" at bounding box center [1010, 280] width 59 height 12
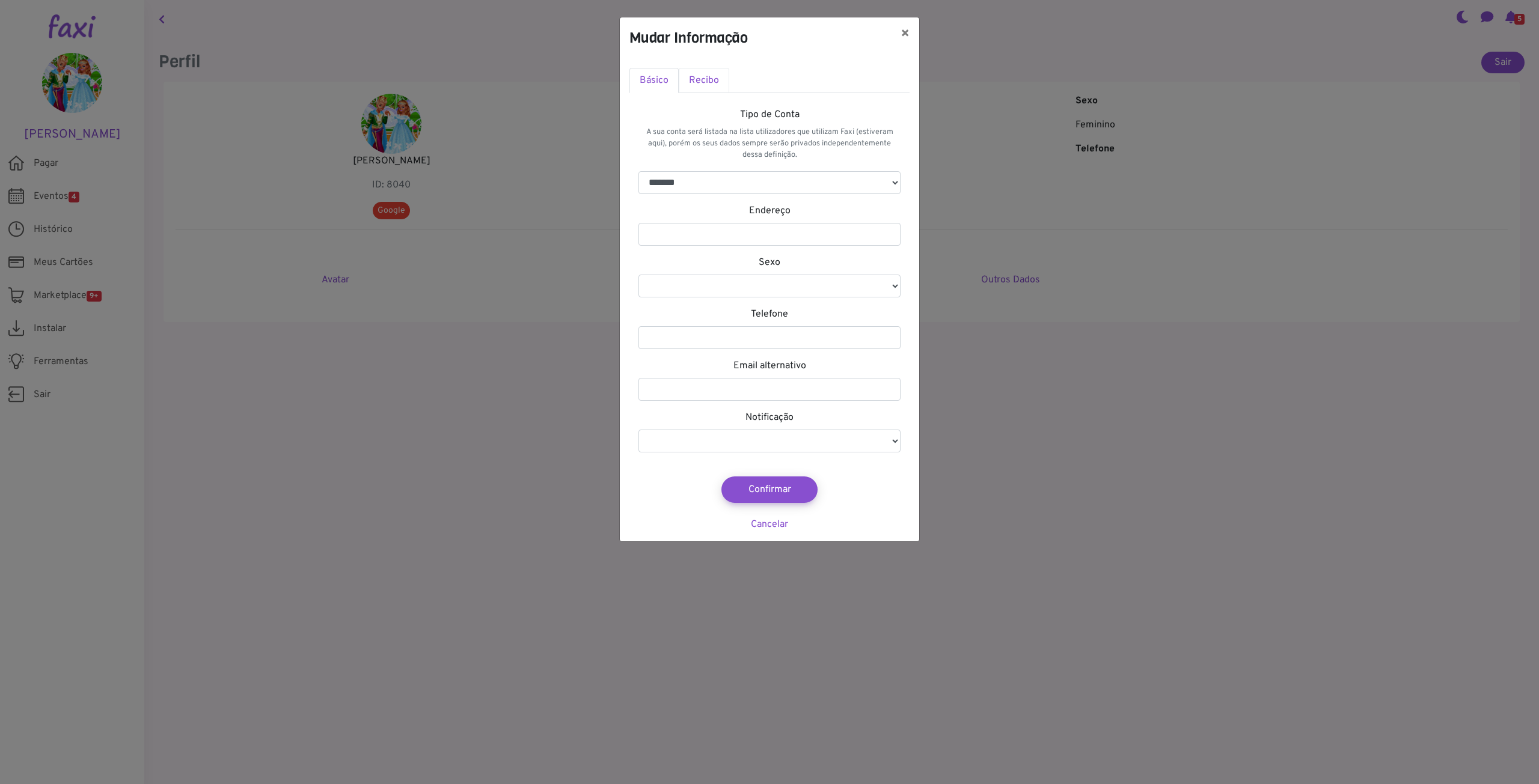
click at [704, 82] on link "Recibo" at bounding box center [704, 81] width 50 height 25
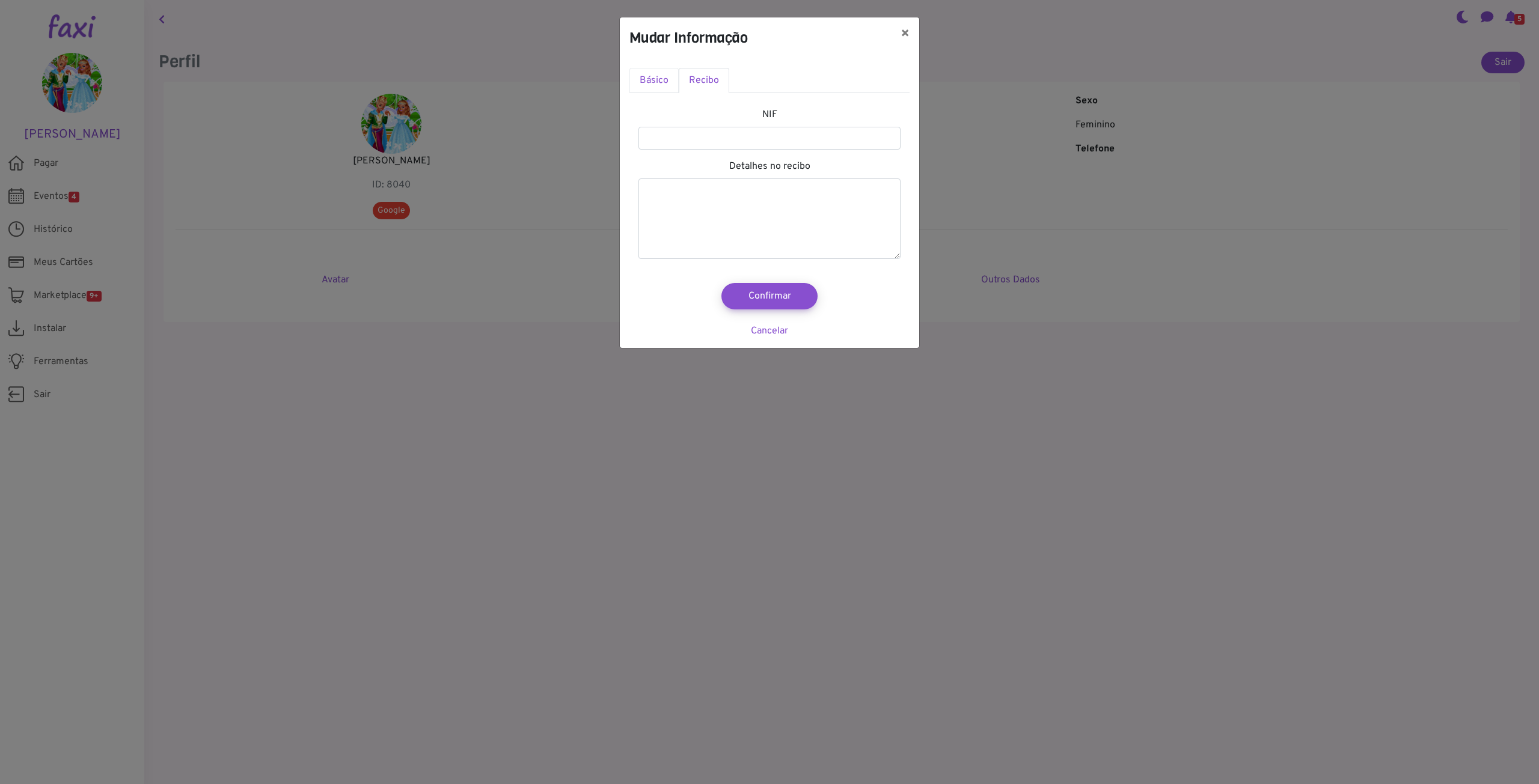
click at [634, 77] on link "Básico" at bounding box center [654, 81] width 50 height 25
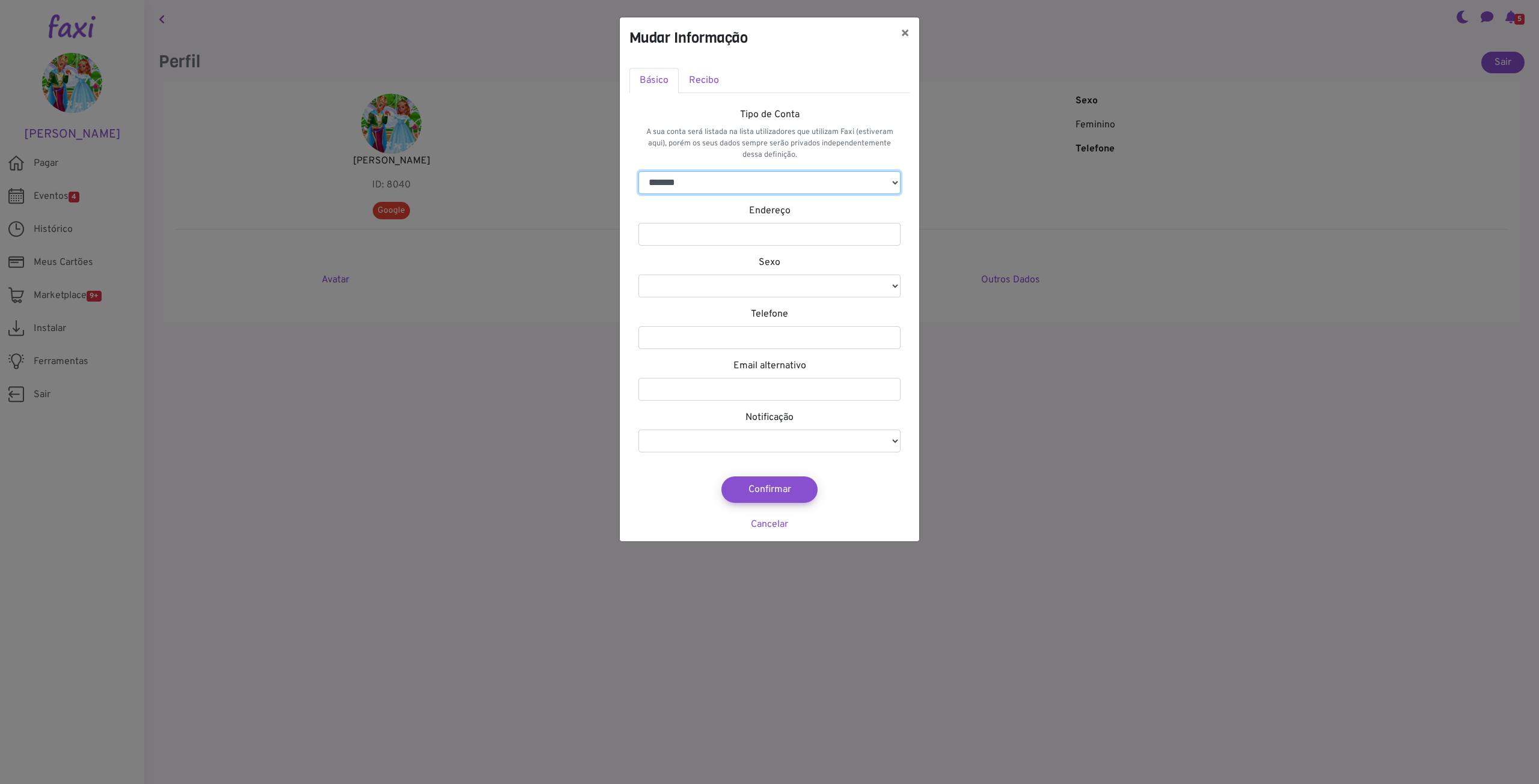
click at [882, 183] on select "******* *******" at bounding box center [769, 182] width 262 height 23
select select "*"
click at [638, 171] on select "******* *******" at bounding box center [769, 182] width 262 height 23
select select
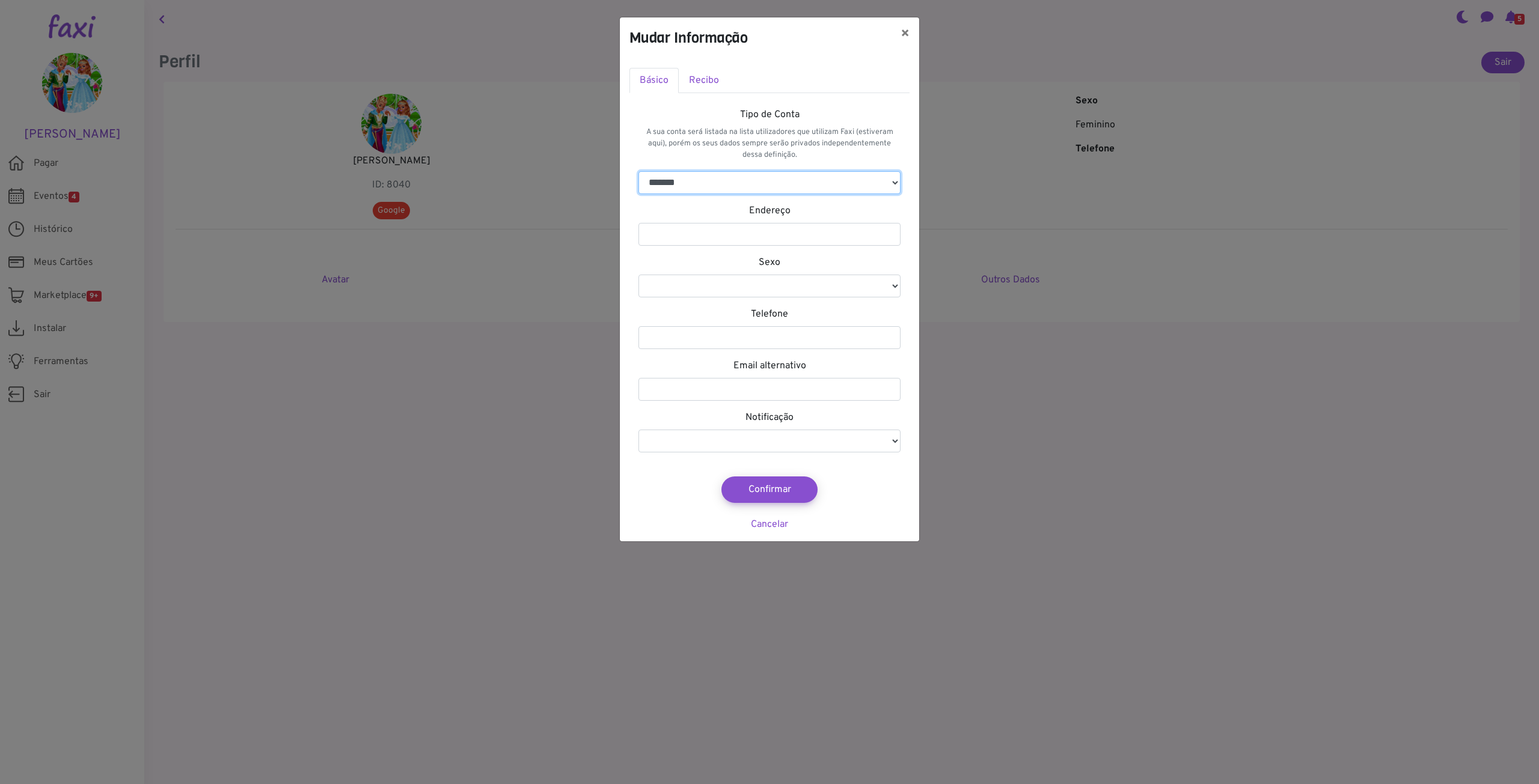
click at [870, 184] on select "******* *******" at bounding box center [769, 182] width 262 height 23
select select "*"
click at [638, 171] on select "******* *******" at bounding box center [769, 182] width 262 height 23
select select
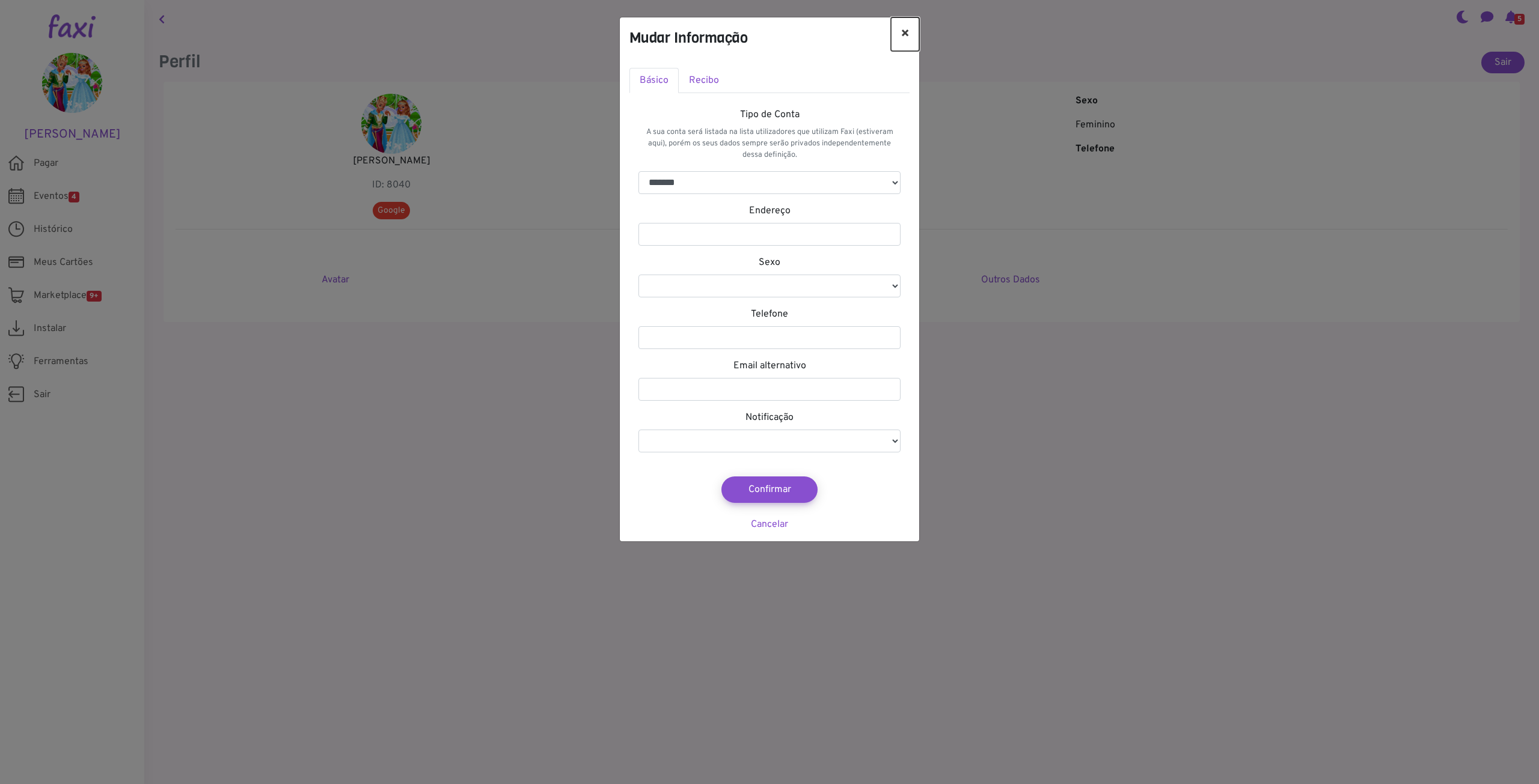
click at [904, 31] on button "×" at bounding box center [905, 34] width 28 height 34
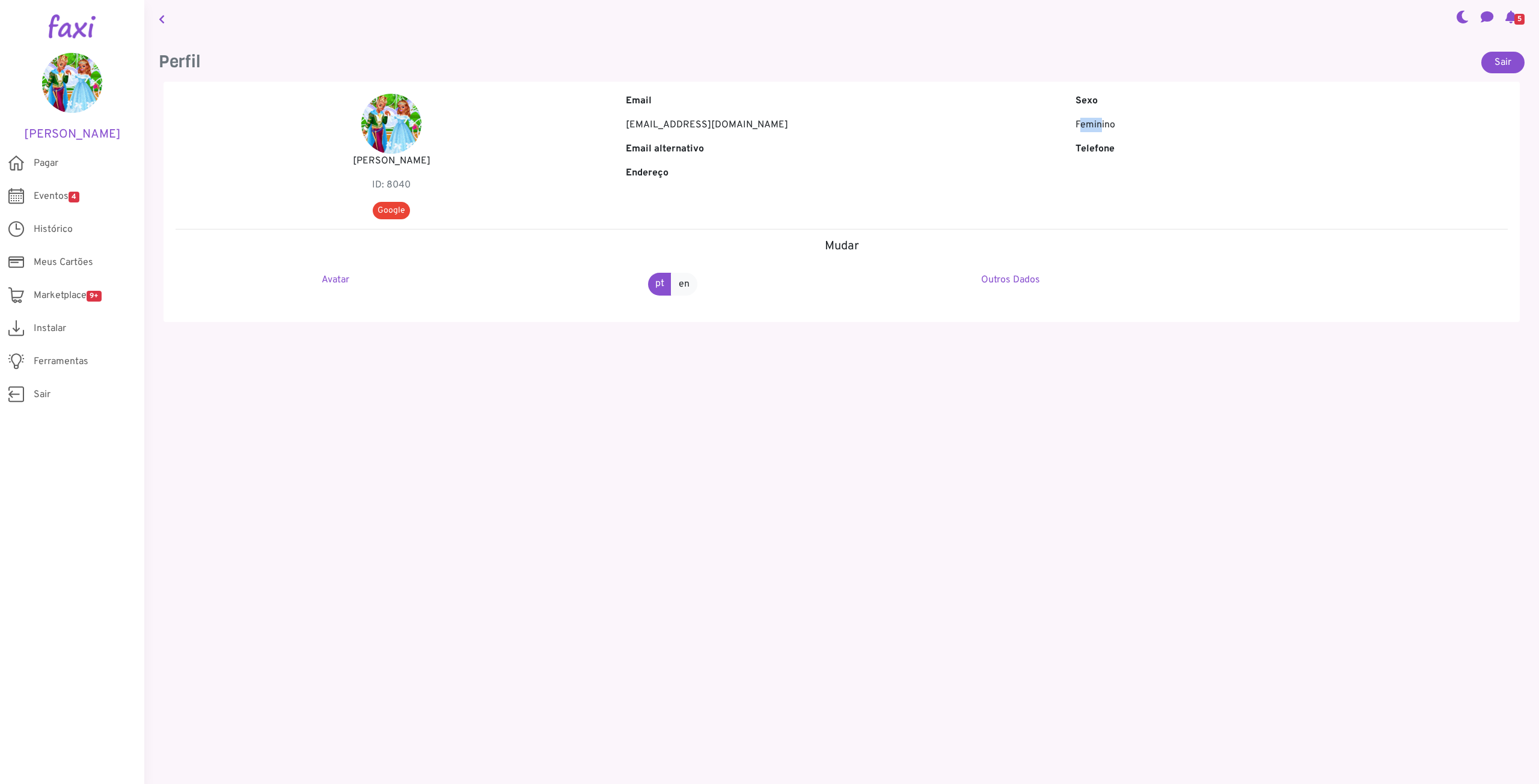
drag, startPoint x: 1078, startPoint y: 124, endPoint x: 1098, endPoint y: 124, distance: 20.0
click at [1098, 124] on p "Feminino" at bounding box center [1291, 125] width 432 height 15
click at [1096, 156] on p "Telefone" at bounding box center [1291, 149] width 432 height 15
click at [1505, 12] on icon at bounding box center [1511, 17] width 11 height 10
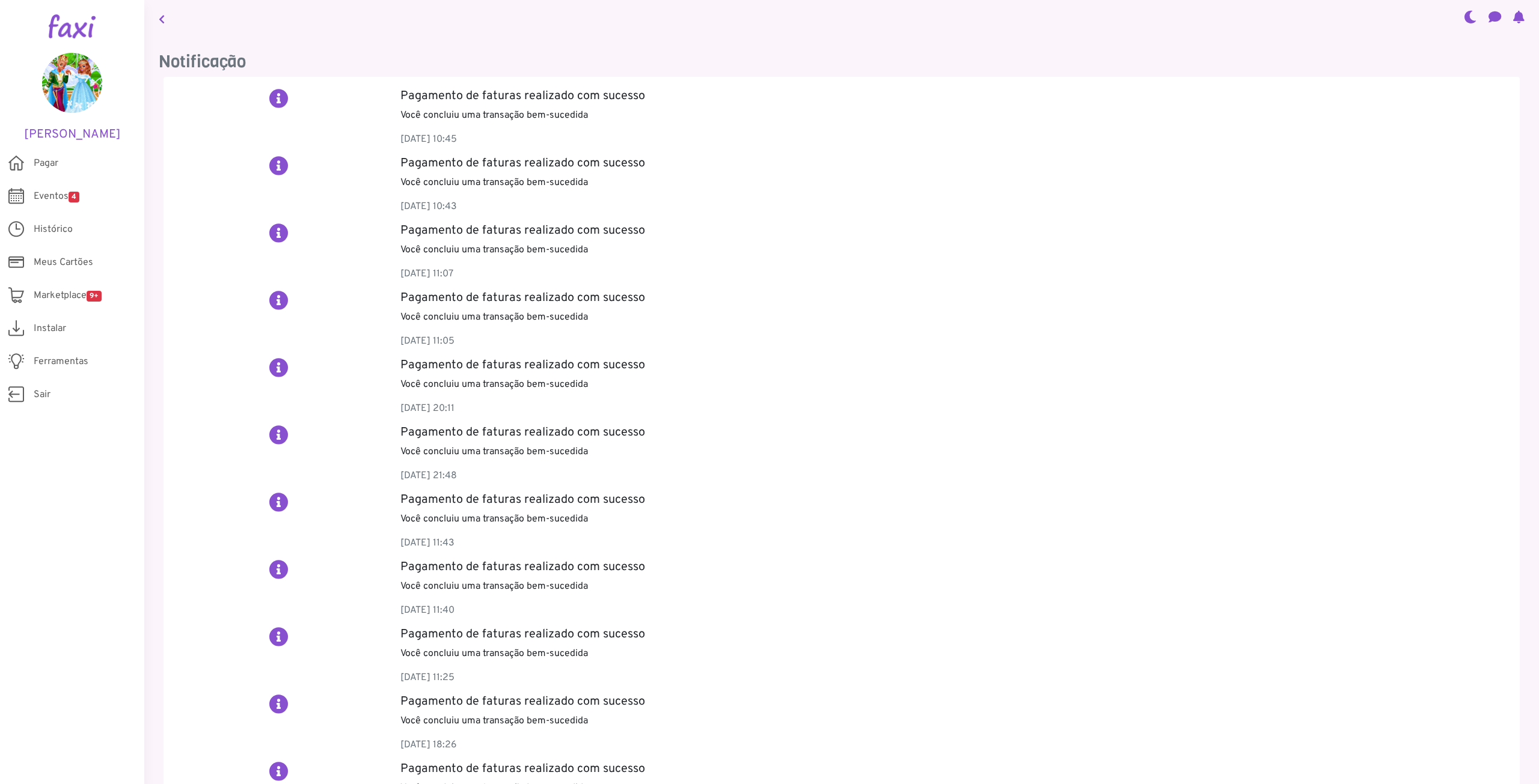
click at [525, 112] on p "Você concluiu uma transação bem-sucedida" at bounding box center [954, 116] width 1107 height 15
drag, startPoint x: 502, startPoint y: 268, endPoint x: 469, endPoint y: 244, distance: 40.8
click at [469, 244] on div "Pagamento de faturas realizado com sucesso Você concluiu uma transação bem-suce…" at bounding box center [954, 257] width 1125 height 67
click at [280, 163] on h2 at bounding box center [279, 166] width 19 height 19
click at [276, 163] on h2 at bounding box center [279, 166] width 19 height 19
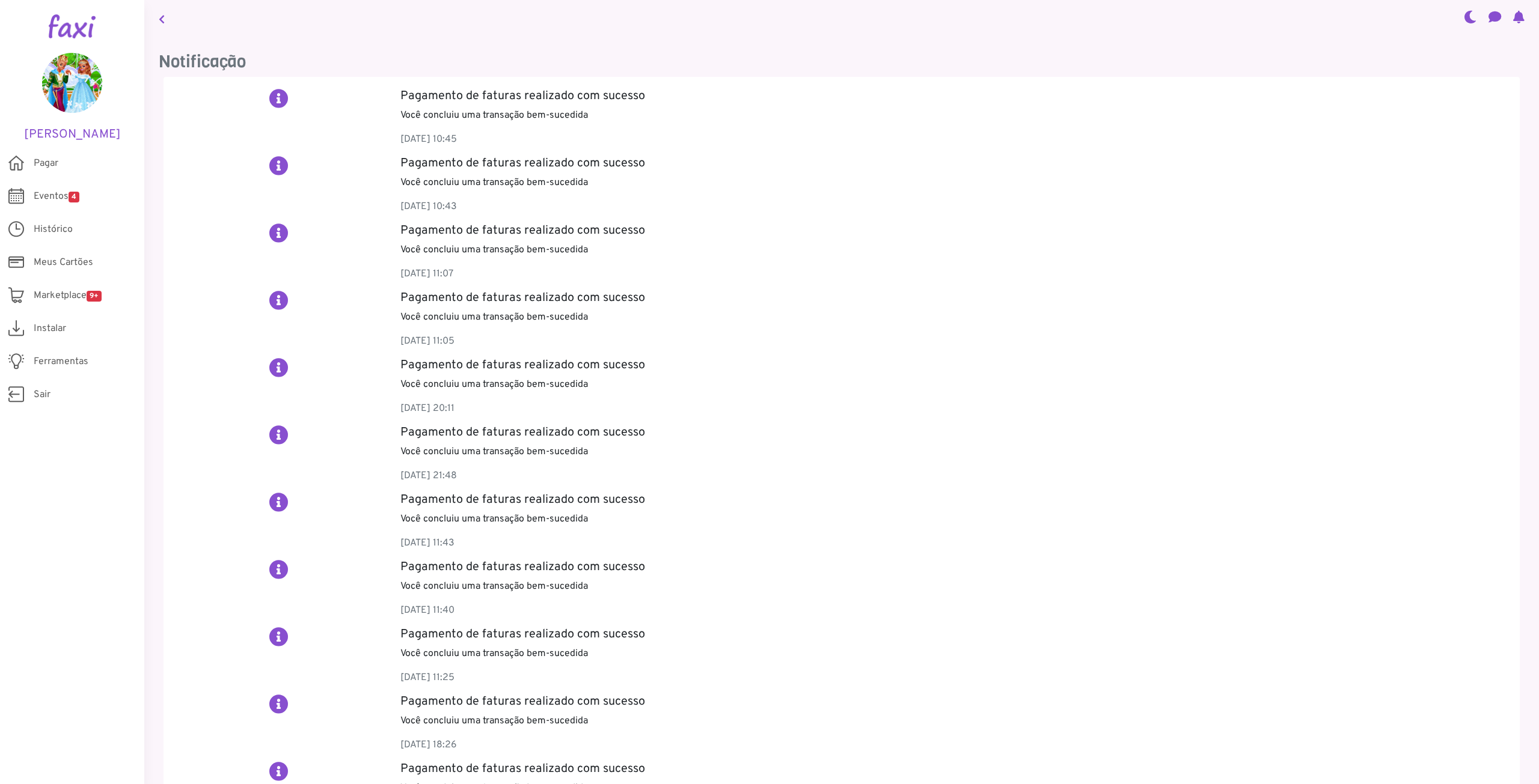
click at [281, 85] on div "Pagamento de faturas realizado com sucesso Você concluiu uma transação bem-suce…" at bounding box center [841, 600] width 1356 height 1048
click at [44, 155] on link "Pagar" at bounding box center [72, 163] width 144 height 33
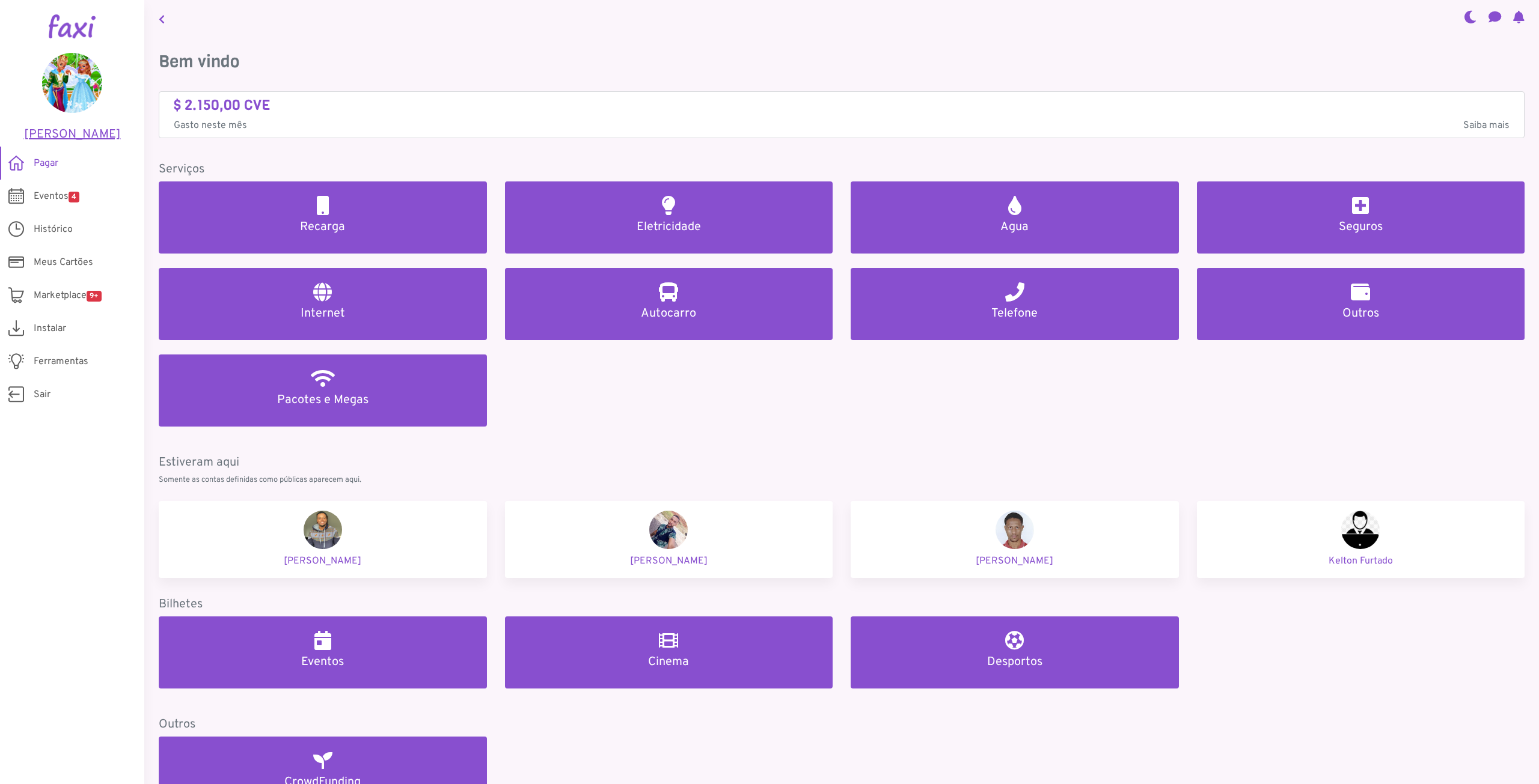
click at [66, 133] on h5 "[PERSON_NAME]" at bounding box center [72, 135] width 108 height 15
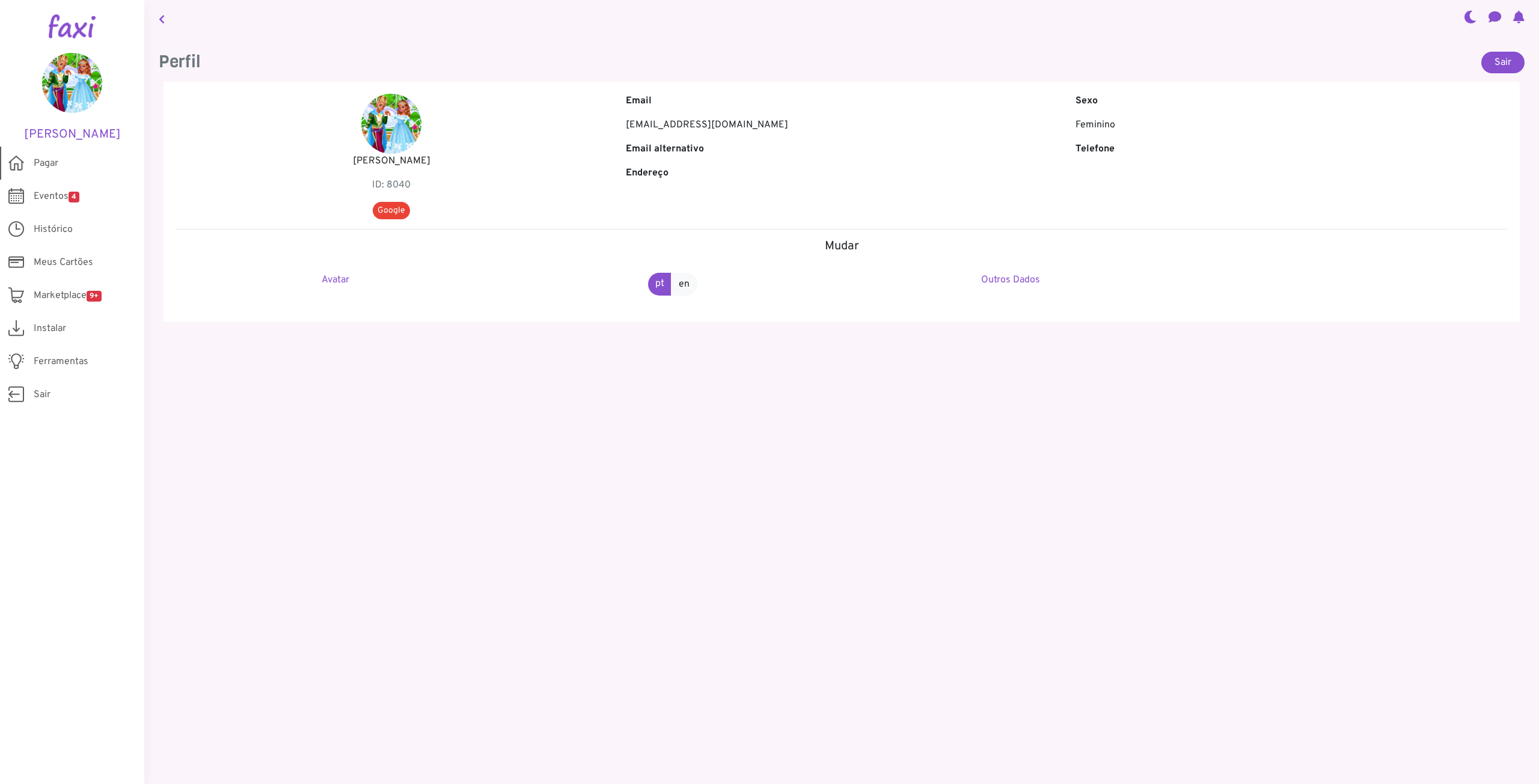
click at [45, 164] on span "Pagar" at bounding box center [46, 164] width 24 height 15
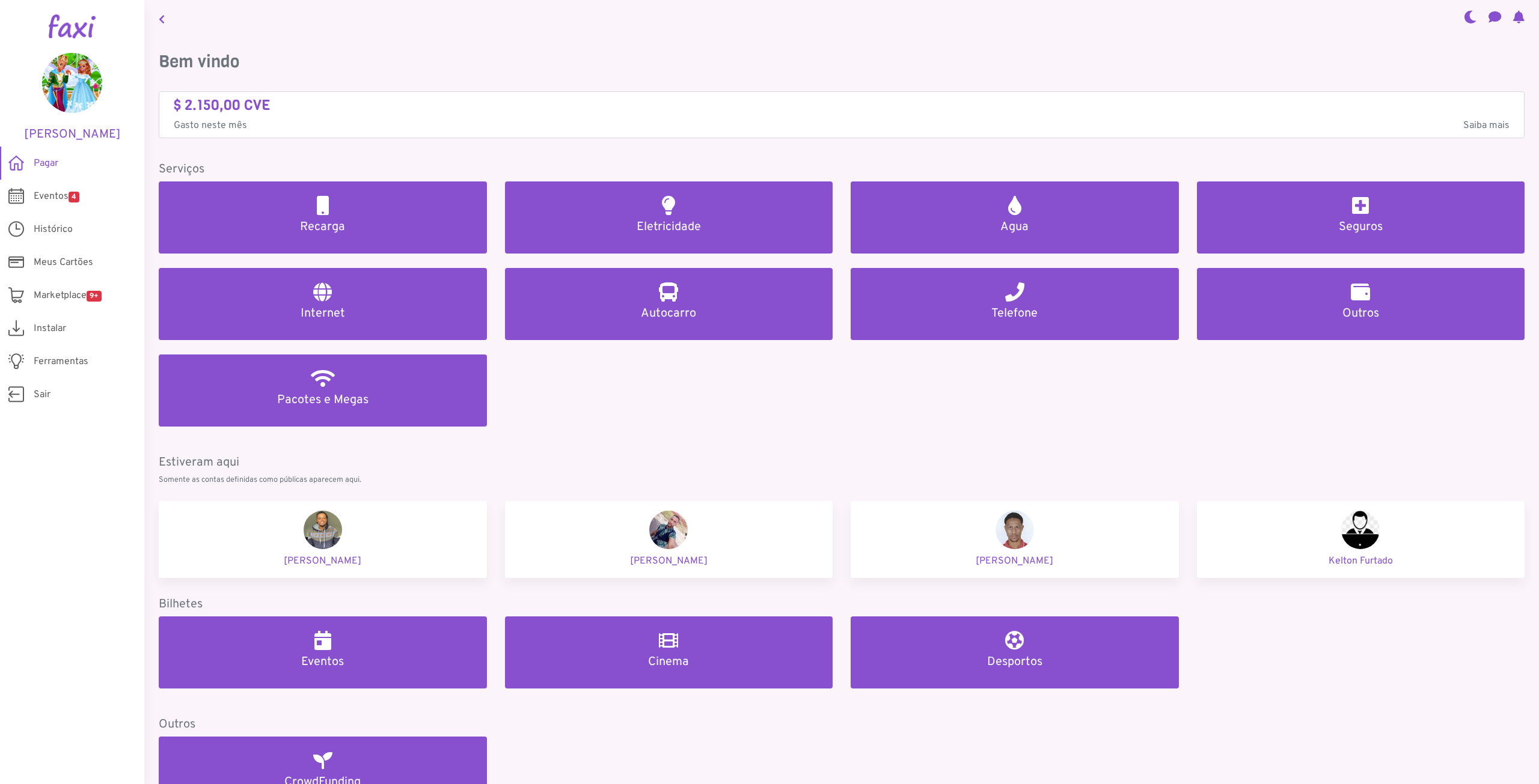
click at [75, 24] on img at bounding box center [72, 26] width 47 height 24
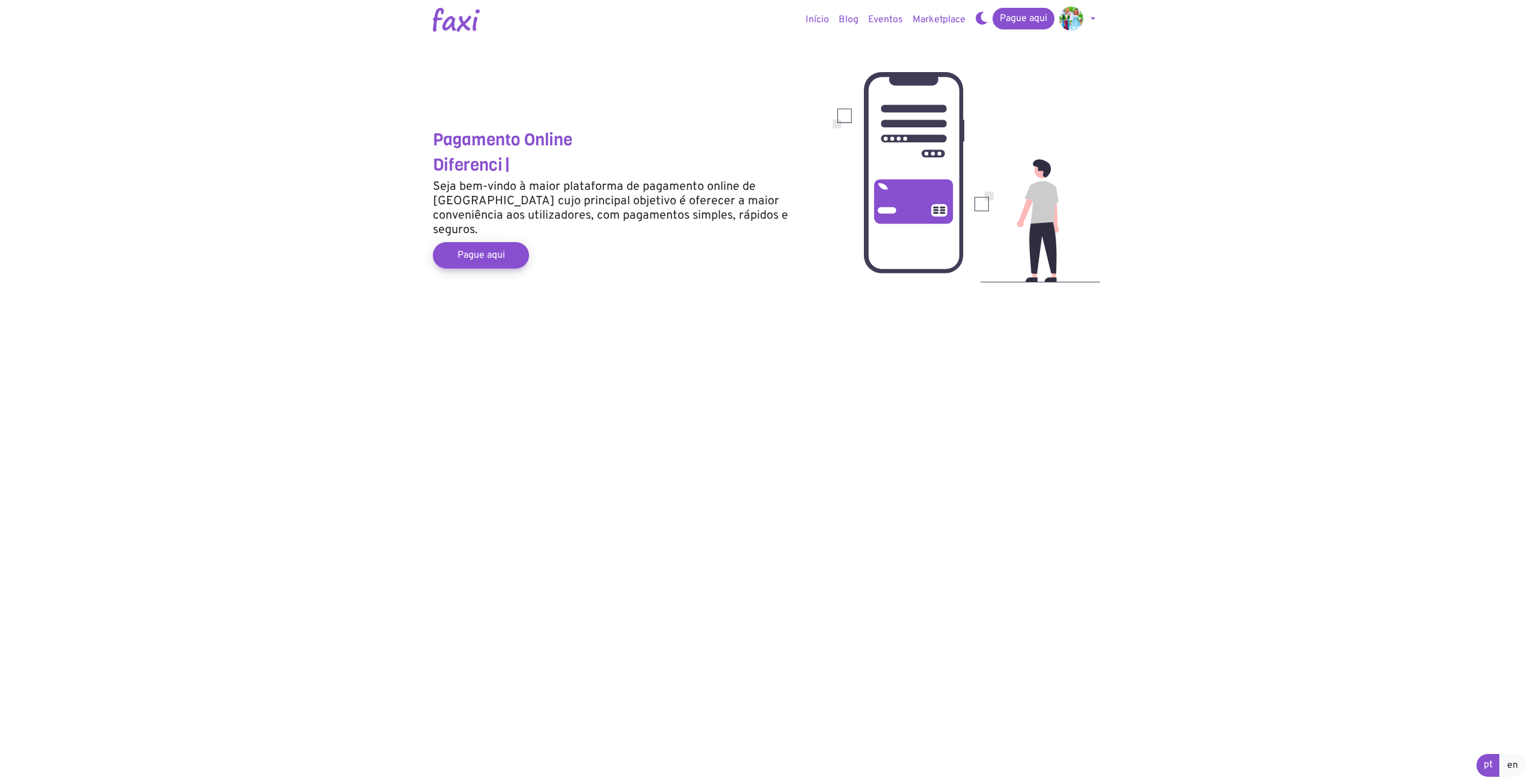
click at [447, 21] on img at bounding box center [456, 20] width 47 height 24
click at [816, 17] on link "Início" at bounding box center [817, 20] width 33 height 24
click at [1016, 18] on link "Pague aqui" at bounding box center [1024, 18] width 62 height 22
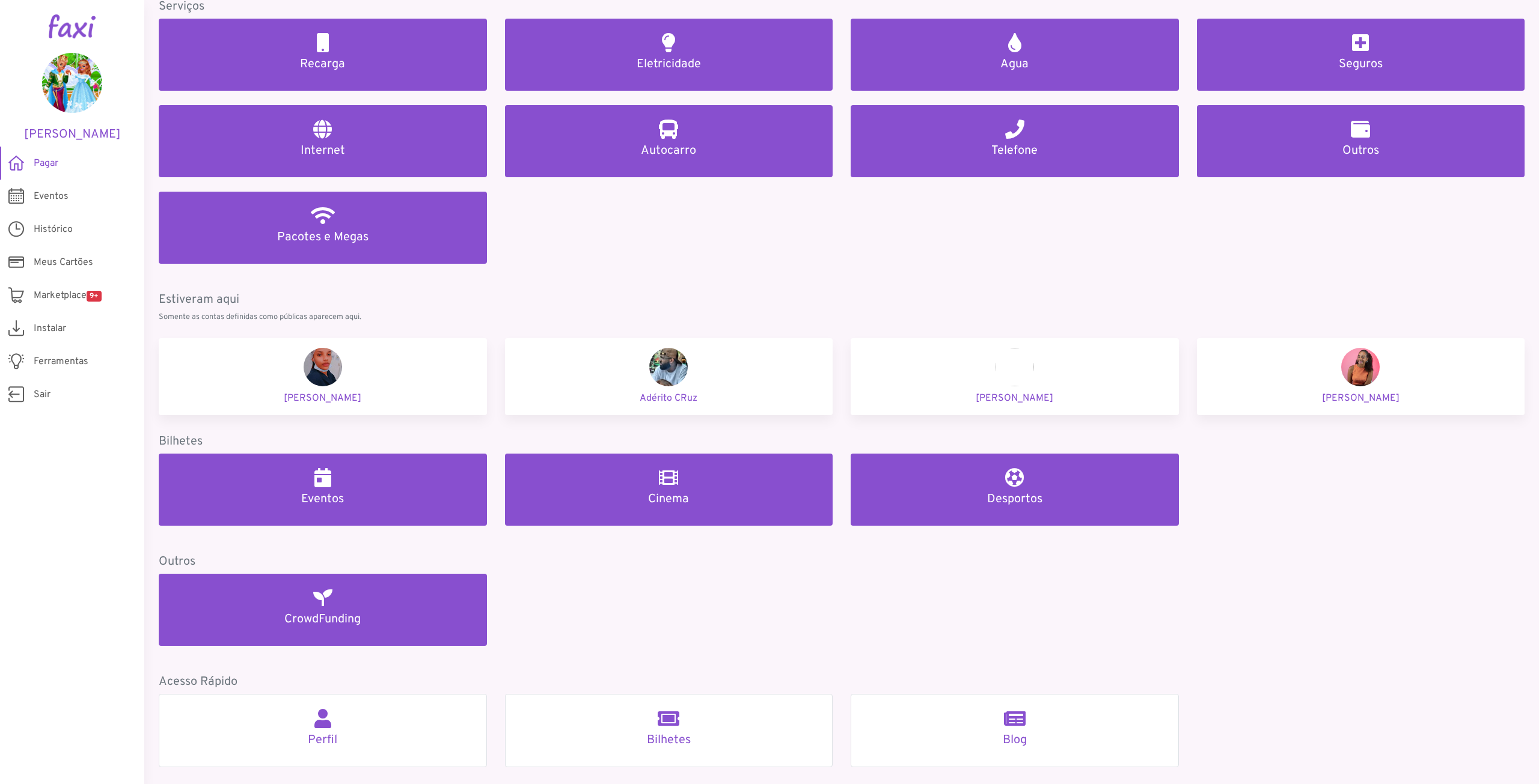
scroll to position [141, 0]
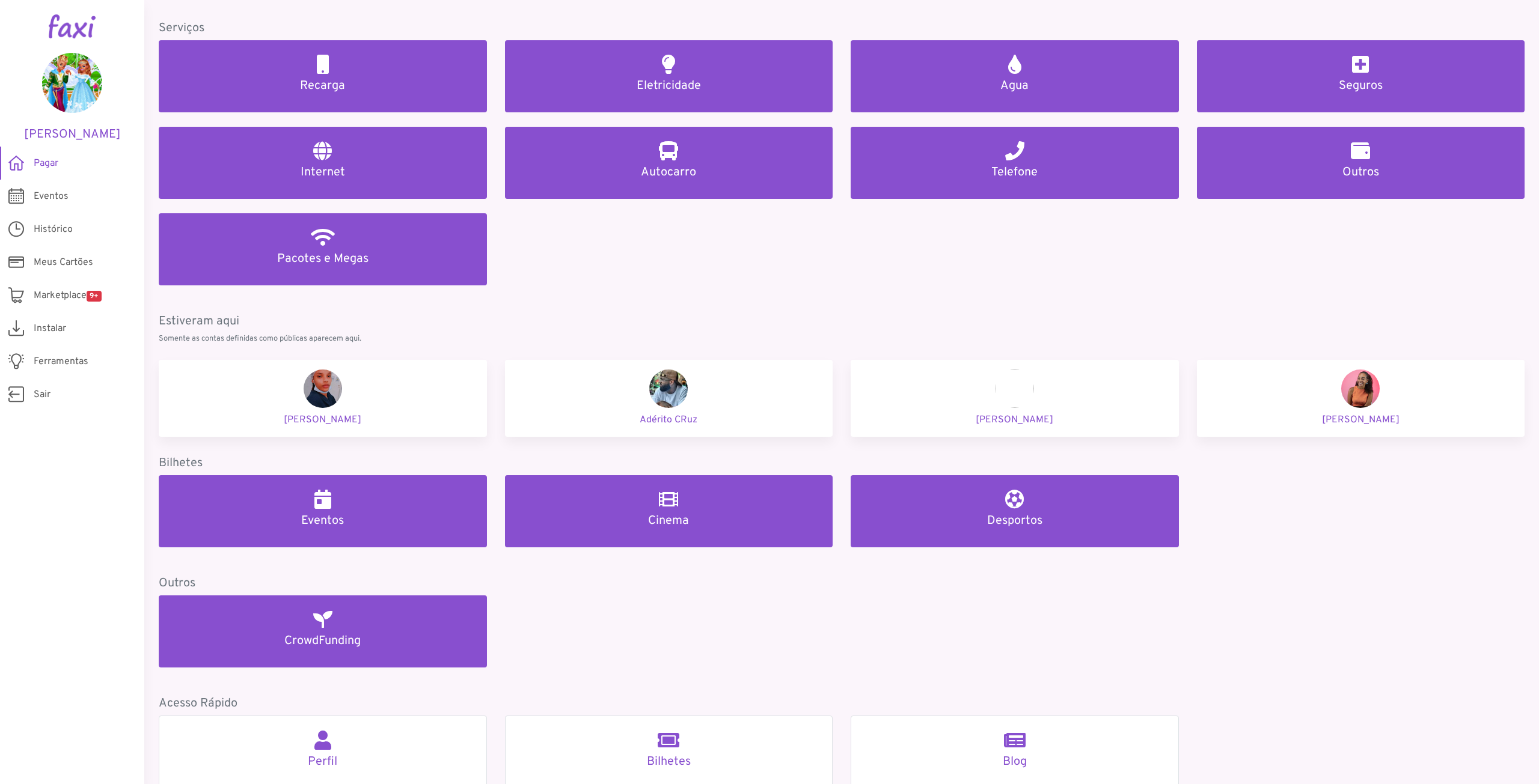
click at [813, 322] on h5 "Estiveram aqui" at bounding box center [841, 322] width 1366 height 15
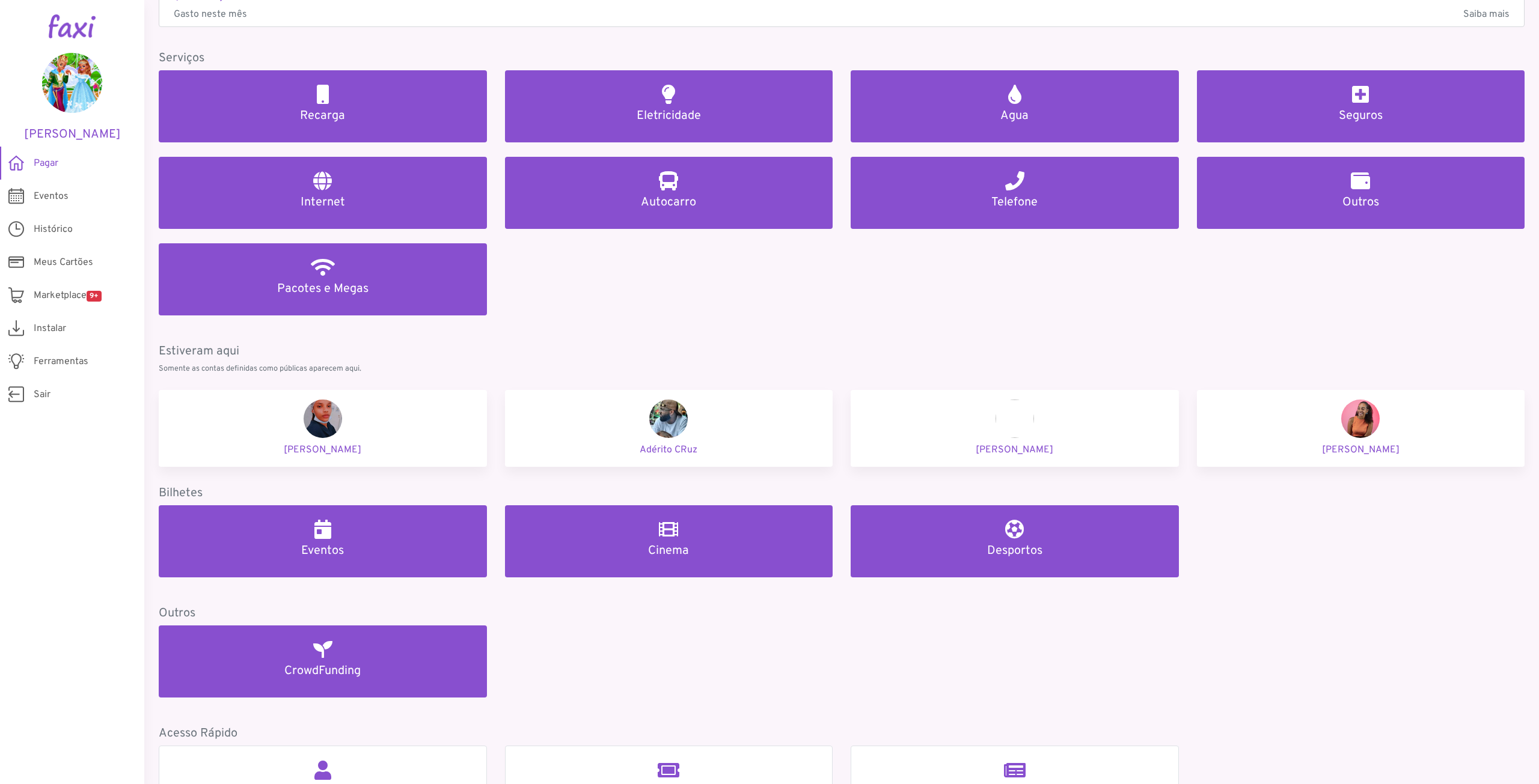
scroll to position [81, 0]
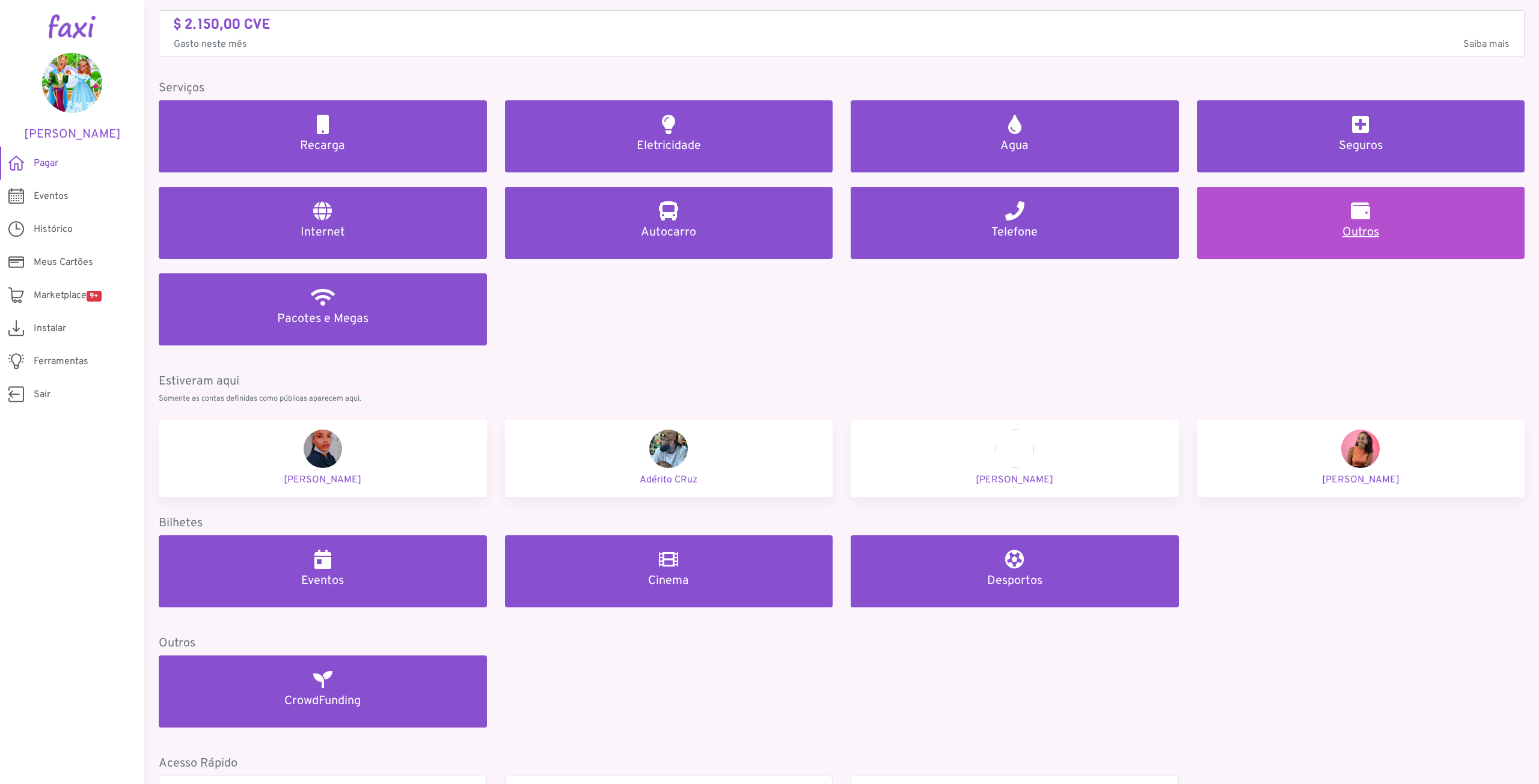
click at [1334, 234] on h5 "Outros" at bounding box center [1361, 232] width 299 height 15
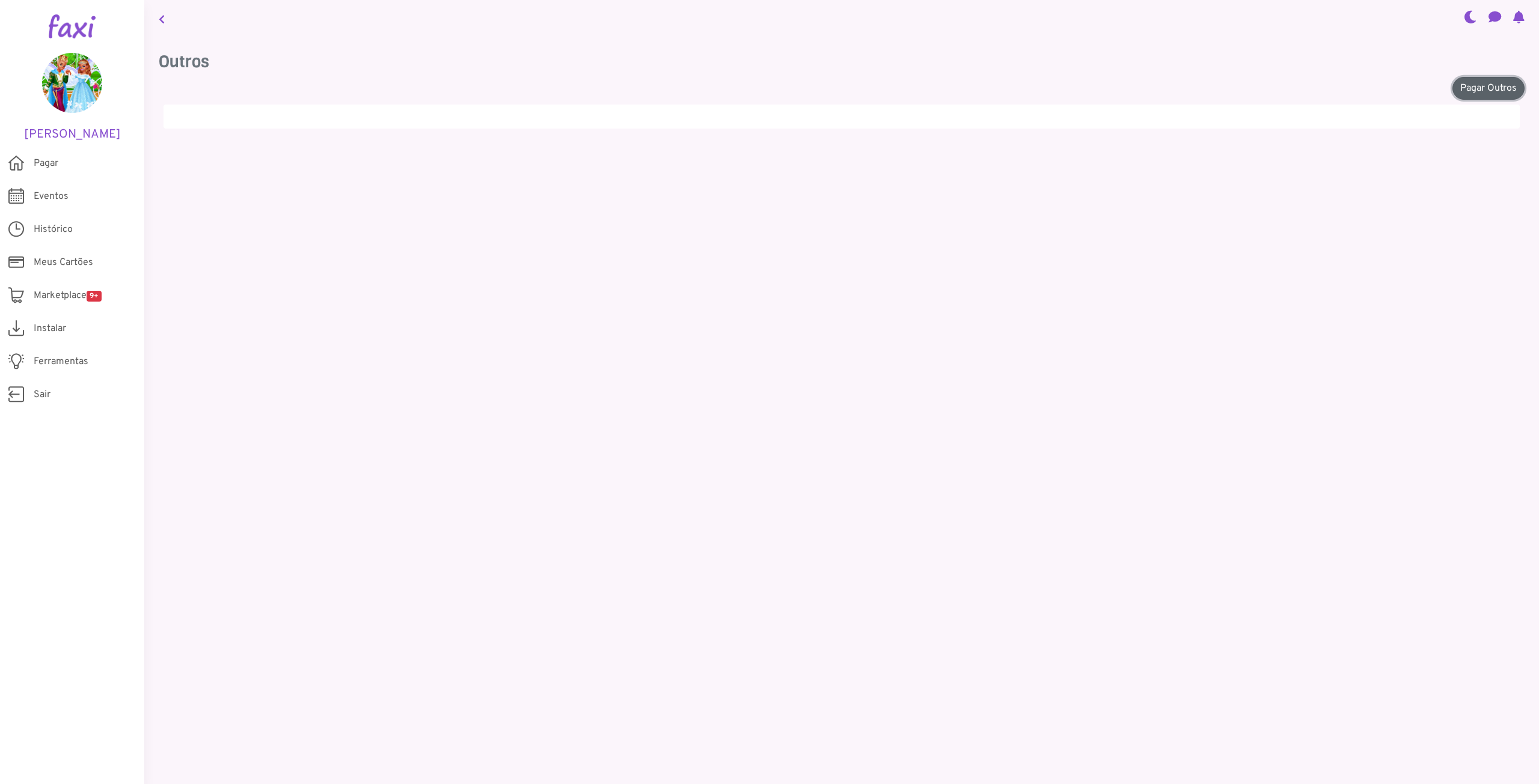
click at [1462, 86] on link "Pagar Outros" at bounding box center [1488, 88] width 72 height 23
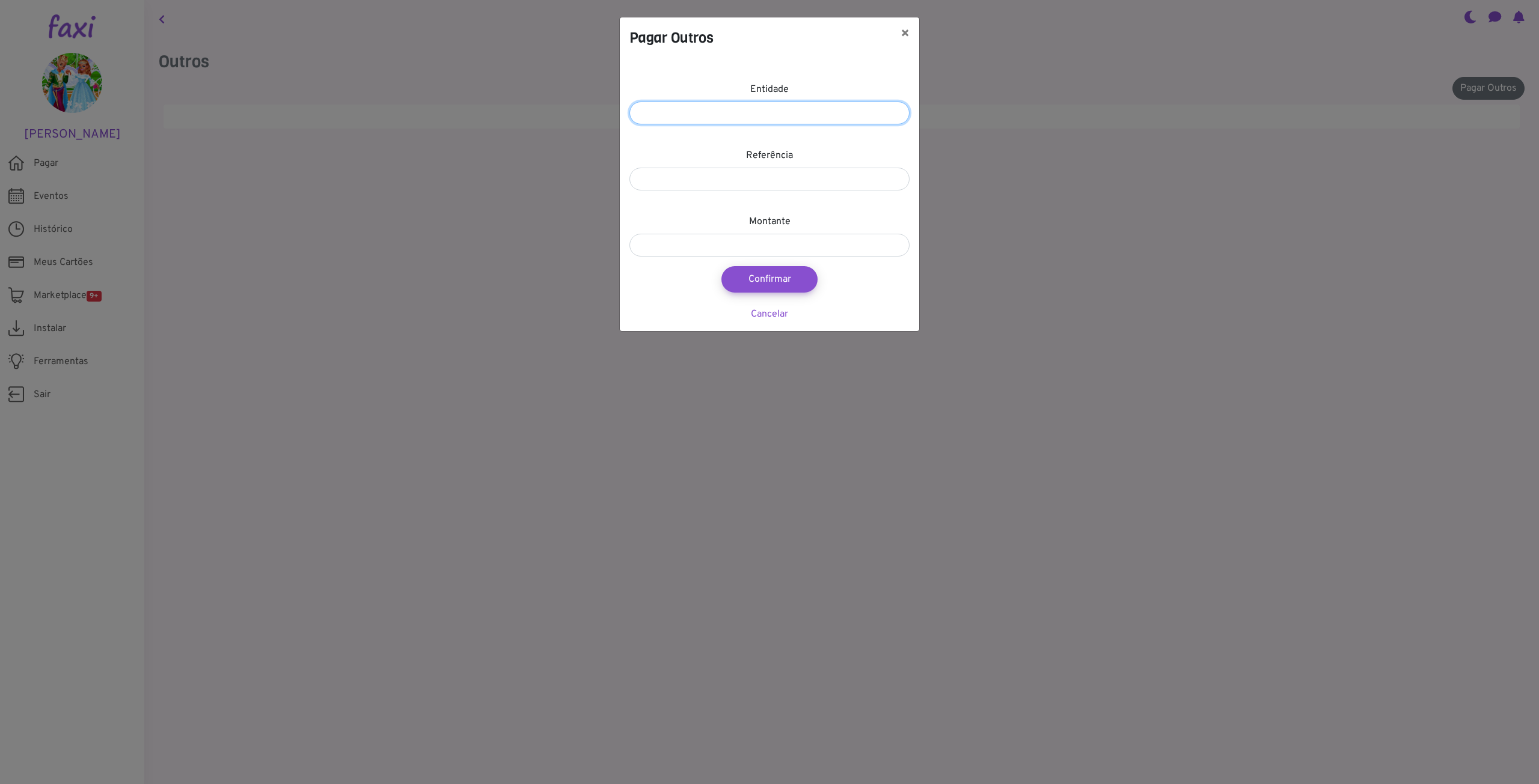
click at [770, 117] on input "number" at bounding box center [769, 113] width 280 height 23
click at [772, 162] on label "Referência" at bounding box center [769, 156] width 47 height 15
click at [769, 314] on link "Cancelar" at bounding box center [769, 314] width 37 height 12
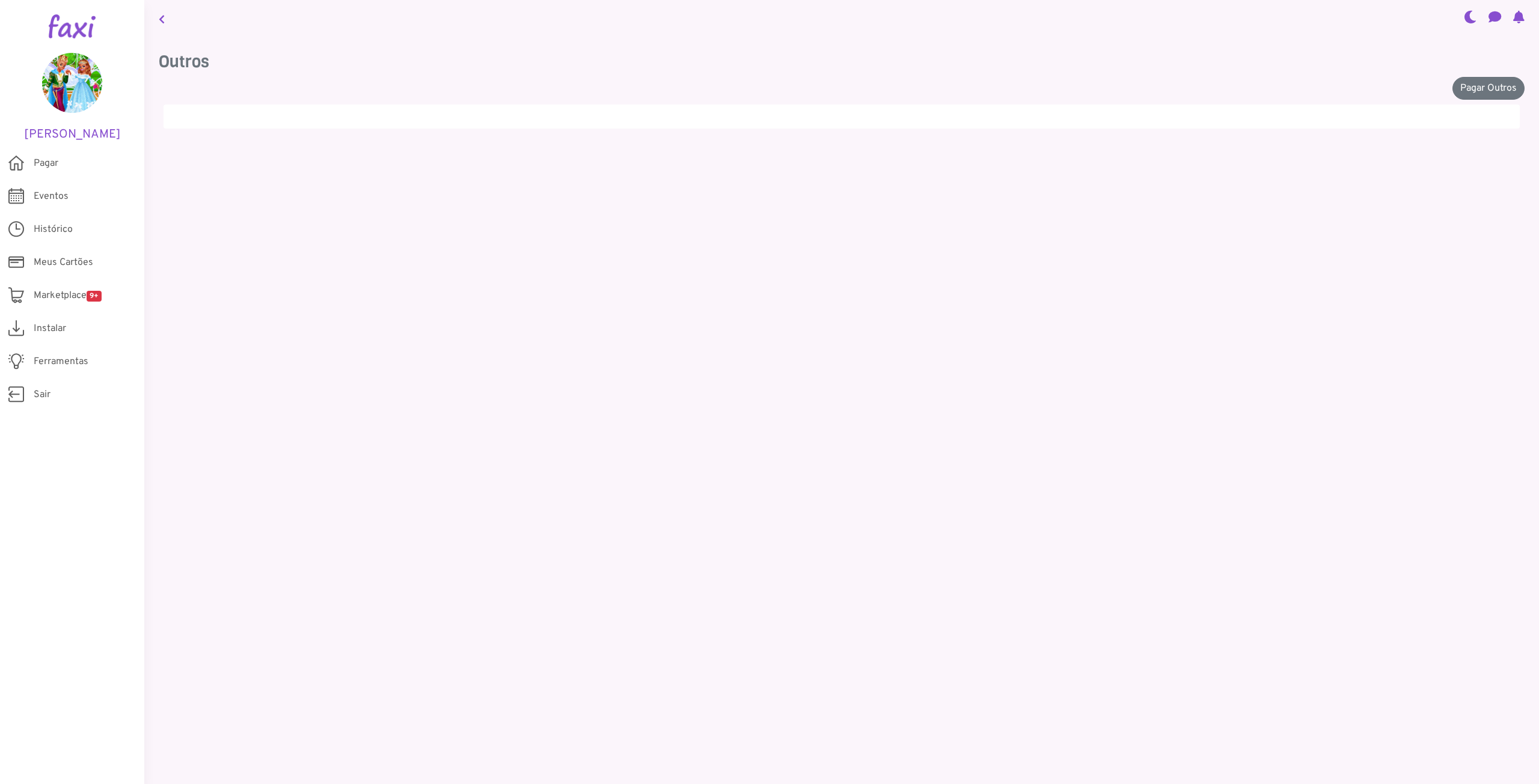
click at [1137, 304] on main "Outros Pagar Outros Pagar Outros × Entidade Referência Montante Confirmar Cance…" at bounding box center [841, 392] width 1394 height 784
click at [155, 22] on link at bounding box center [162, 18] width 16 height 28
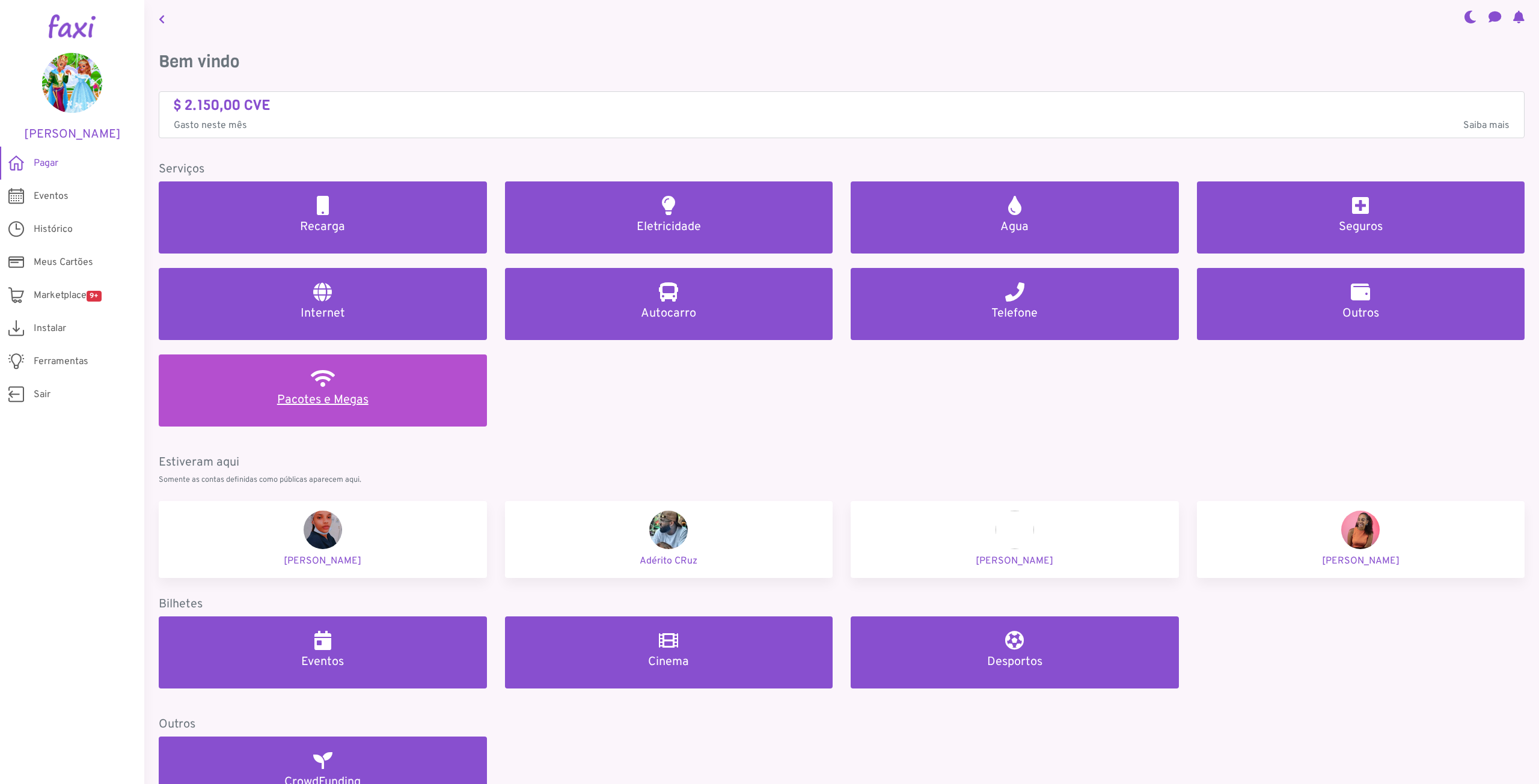
click at [317, 376] on h2 at bounding box center [322, 378] width 24 height 19
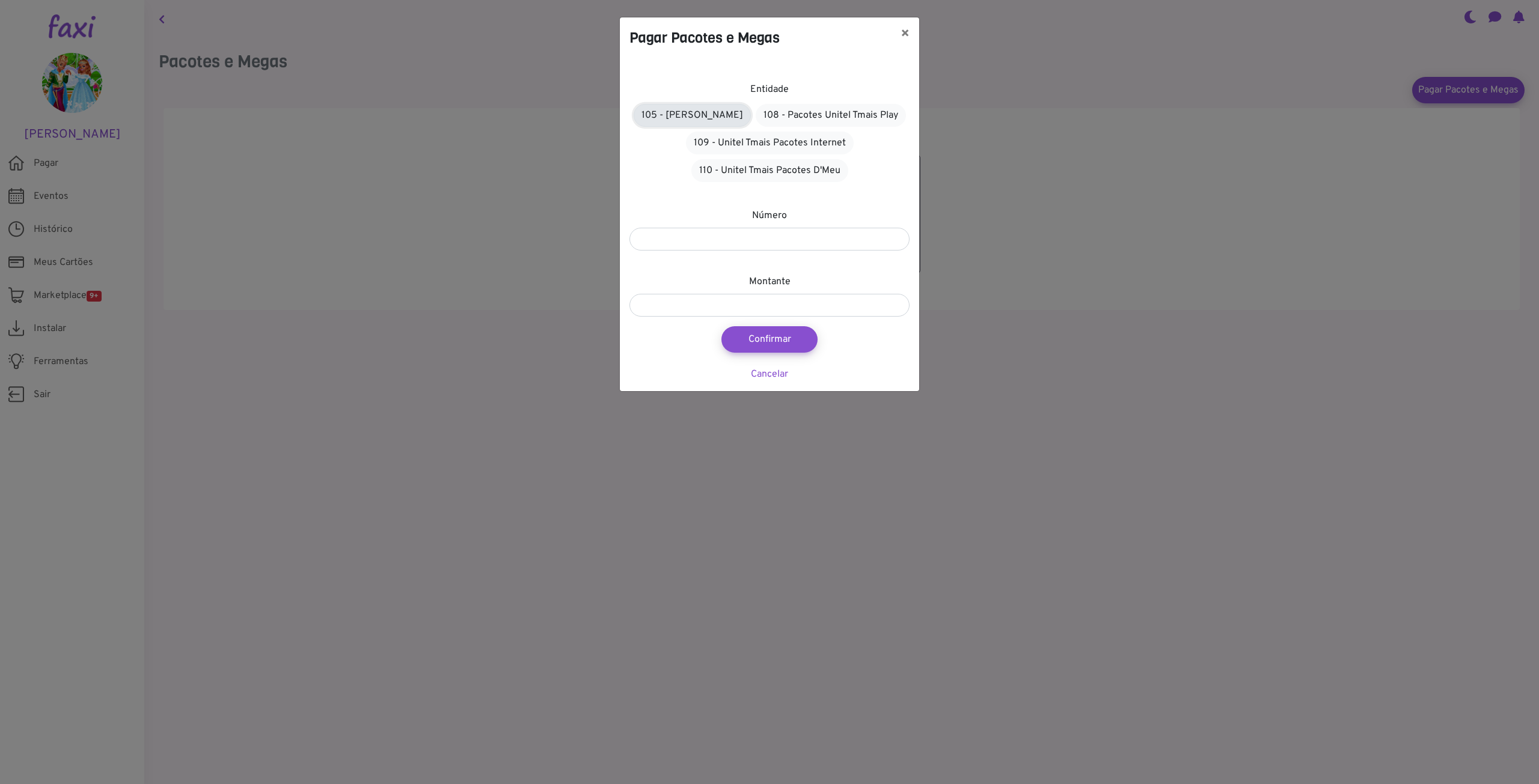
click at [707, 114] on link "105 - Pacotes Alou" at bounding box center [692, 115] width 117 height 23
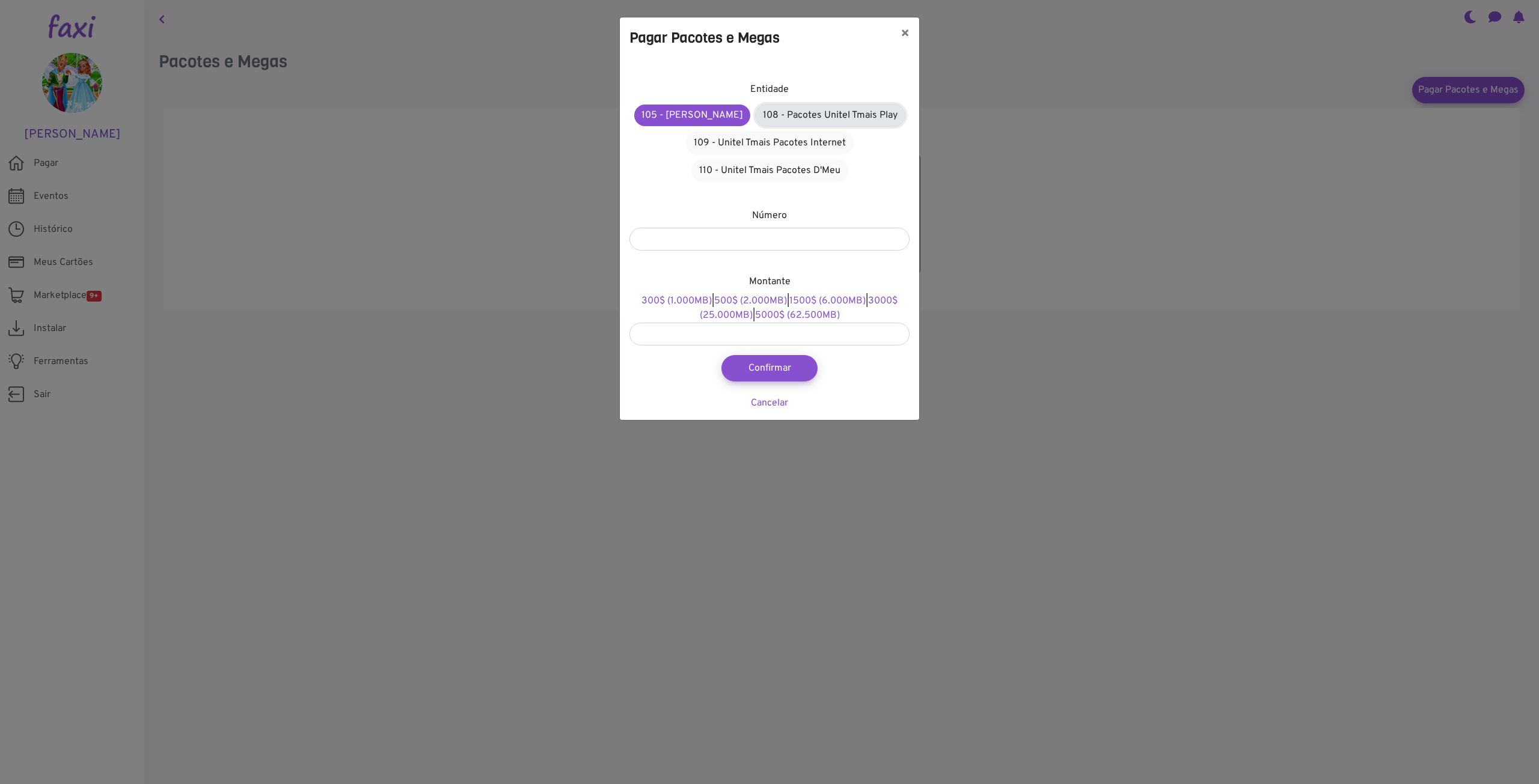
click at [780, 110] on link "108 - Pacotes Unitel Tmais Play" at bounding box center [830, 115] width 150 height 23
click at [716, 116] on link "105 - Pacotes Alou" at bounding box center [693, 115] width 117 height 23
click at [815, 110] on link "108 - Pacotes Unitel Tmais Play" at bounding box center [830, 115] width 150 height 23
click at [709, 120] on link "105 - Pacotes Alou" at bounding box center [693, 115] width 117 height 23
click at [837, 114] on link "108 - Pacotes Unitel Tmais Play" at bounding box center [830, 115] width 150 height 23
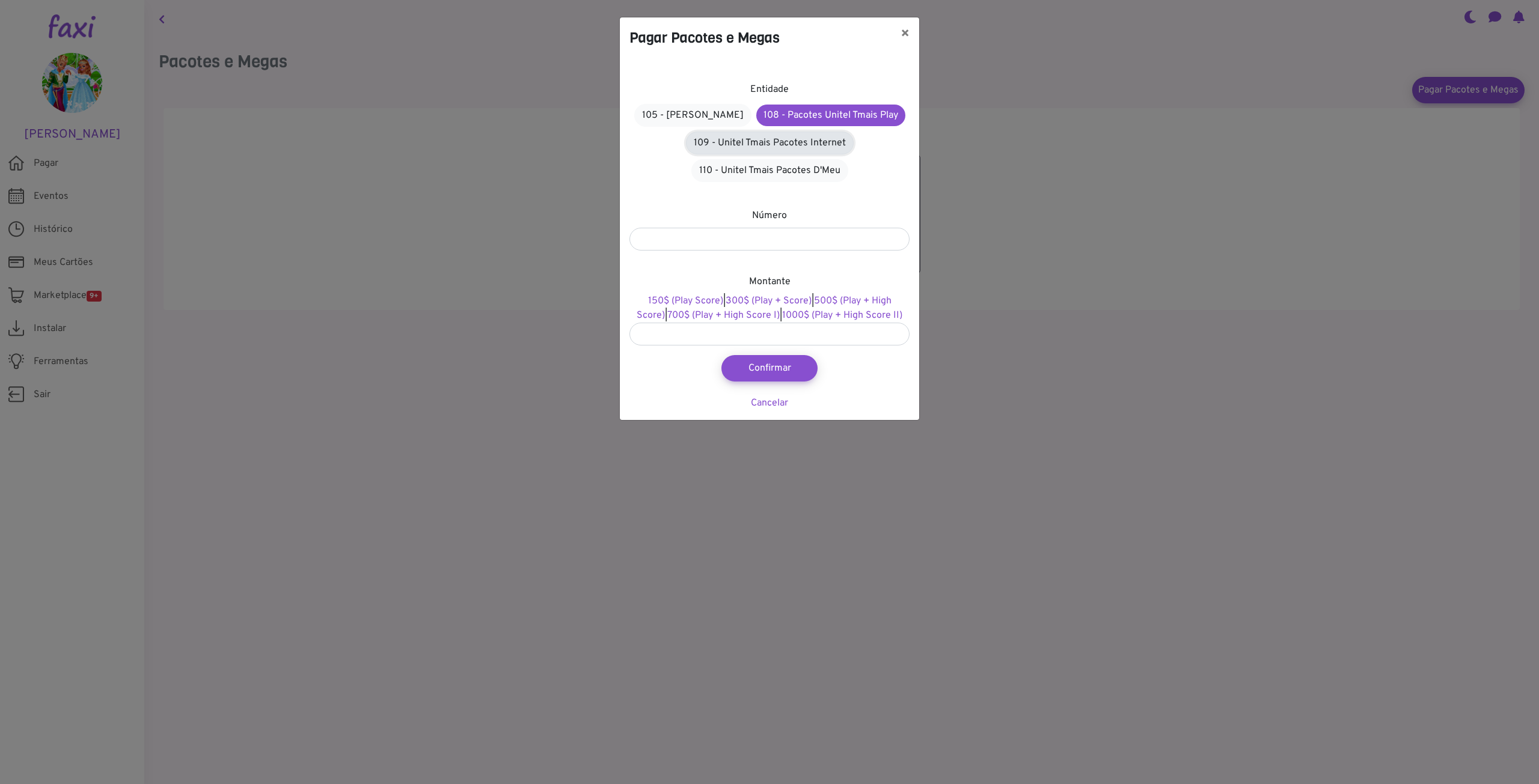
click at [812, 146] on link "109 - Unitel Tmais Pacotes Internet" at bounding box center [770, 143] width 168 height 23
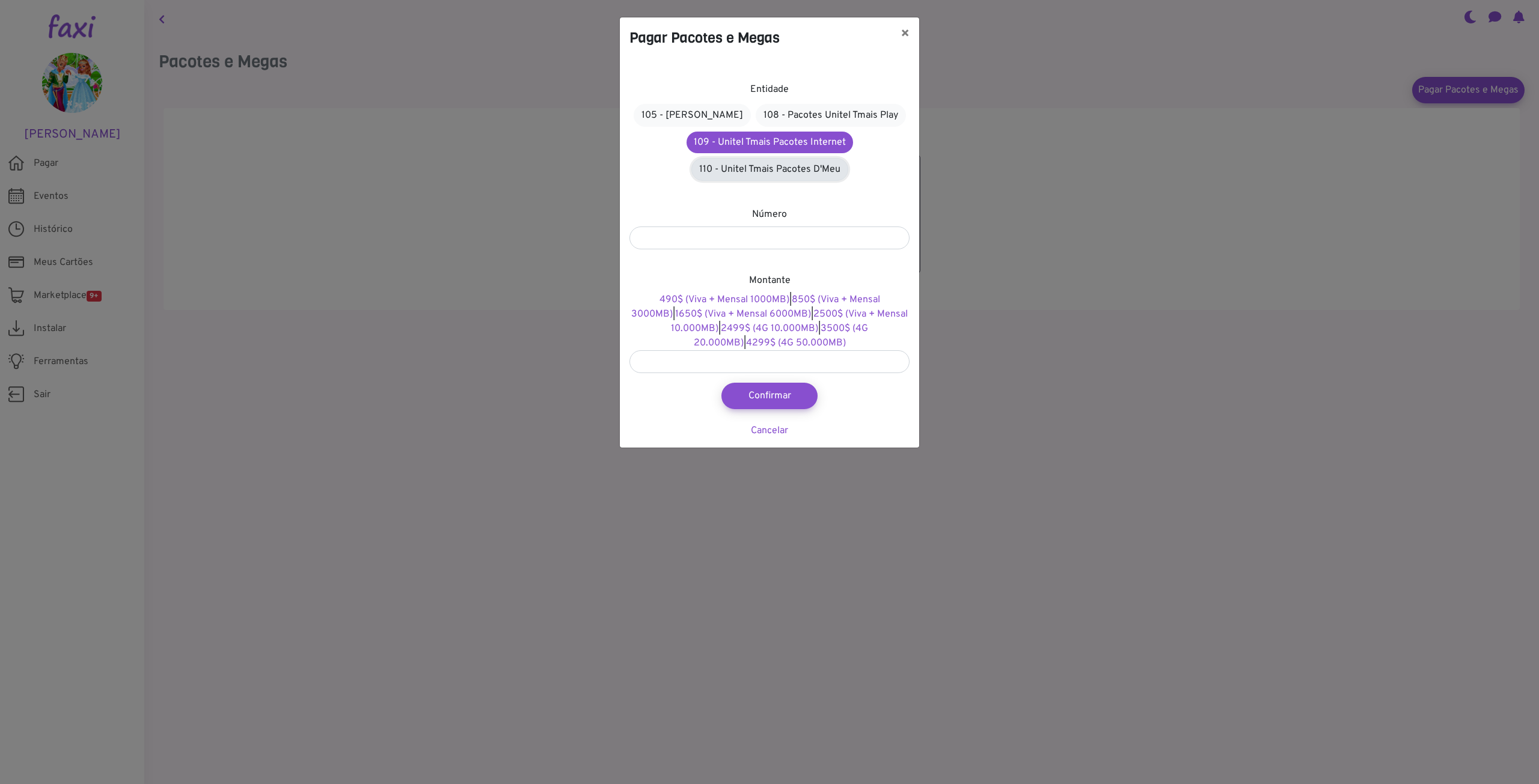
click at [769, 166] on link "110 - Unitel Tmais Pacotes D'Meu" at bounding box center [769, 169] width 157 height 23
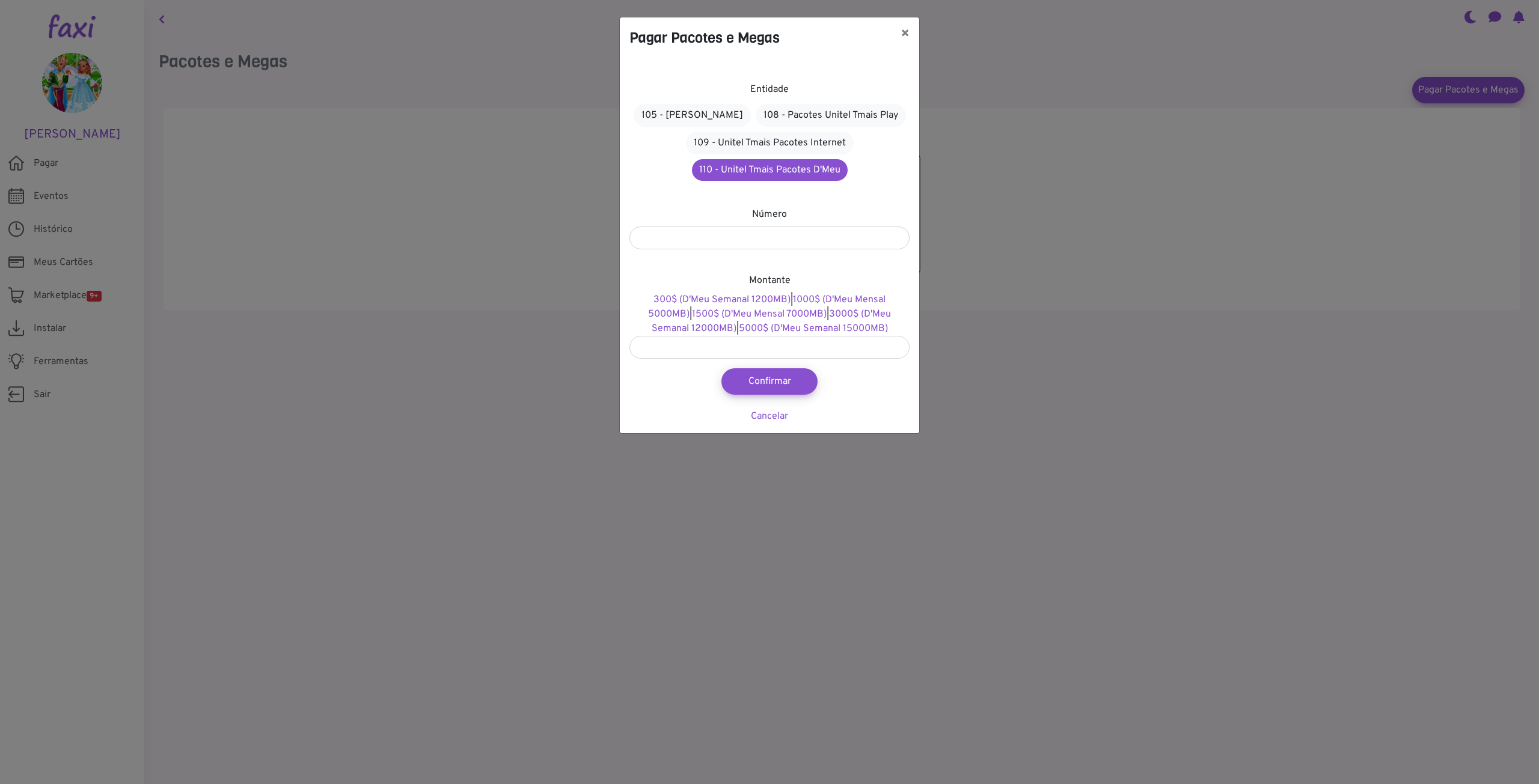
click at [1192, 203] on div "Pagar Pacotes e Megas × Entidade 105 - Pacotes Alou 108 - Pacotes Unitel Tmais …" at bounding box center [769, 392] width 1539 height 784
